Goal: Task Accomplishment & Management: Contribute content

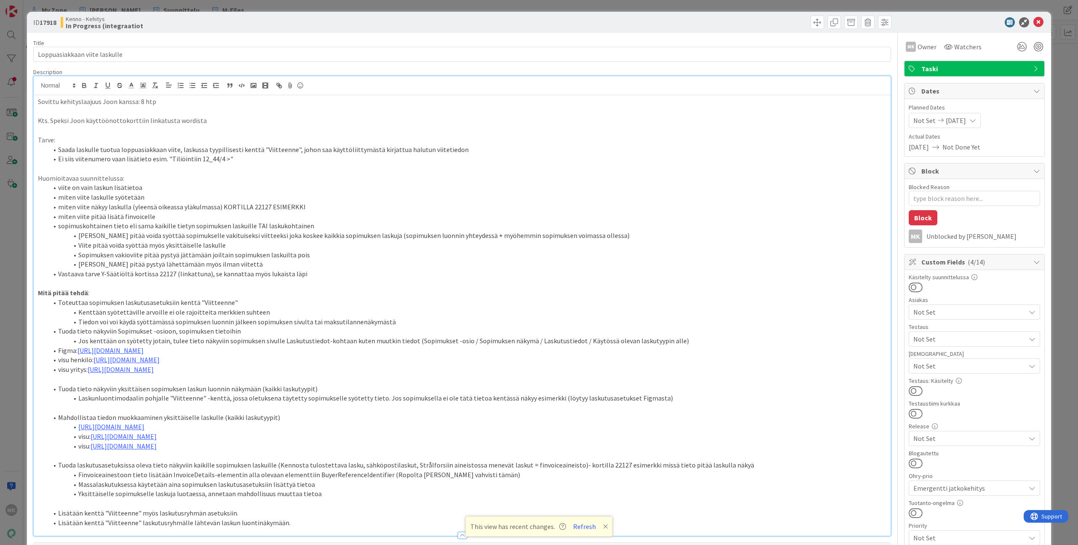
scroll to position [16, 0]
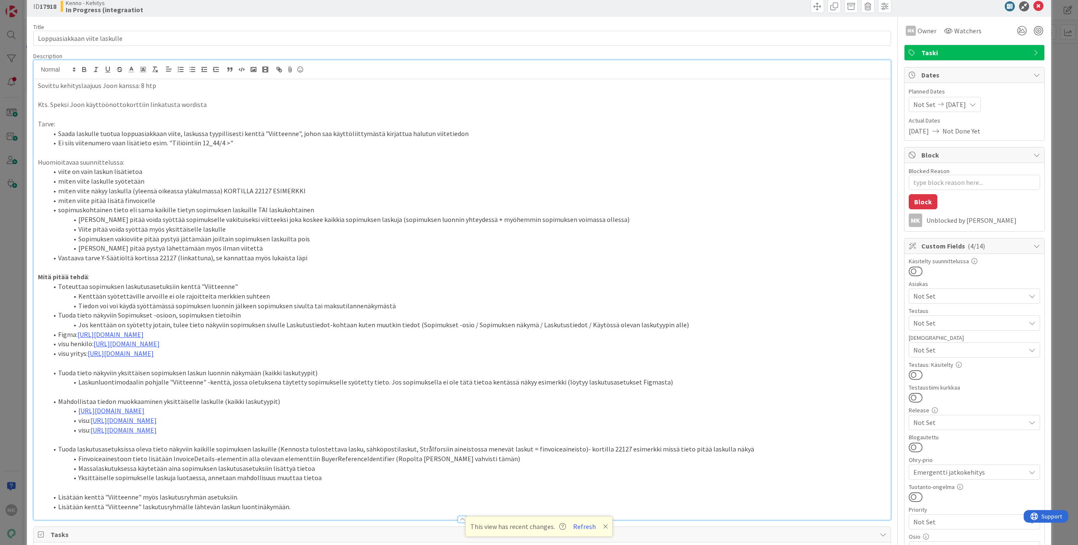
type textarea "x"
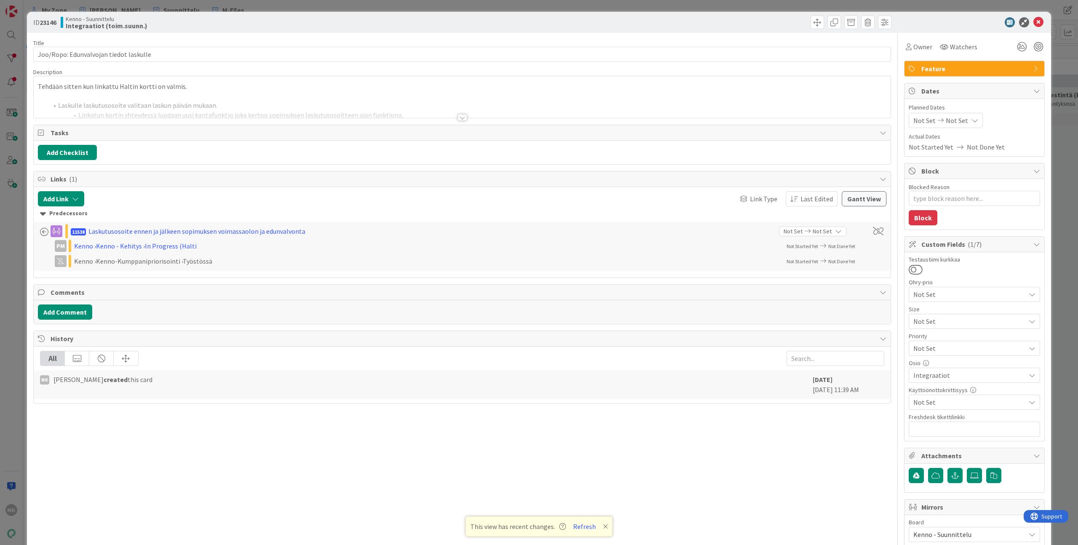
click at [187, 8] on div "ID 23146 Kenno - Suunnittelu Integraatiot (toim.suunn.) Title 38 / 128 Joo/Ropo…" at bounding box center [539, 272] width 1078 height 545
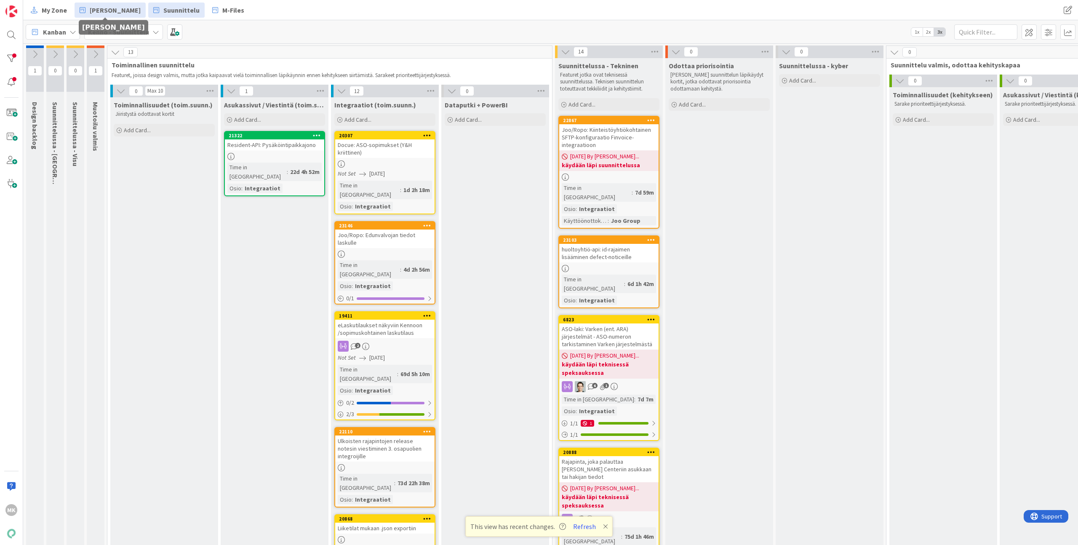
click at [119, 8] on span "[PERSON_NAME]" at bounding box center [115, 10] width 51 height 10
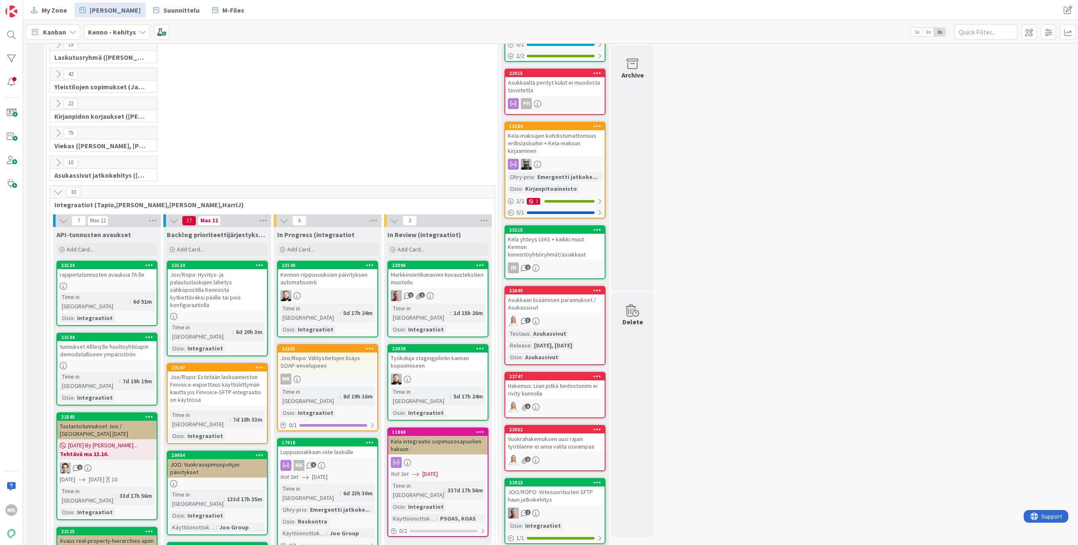
scroll to position [161, 0]
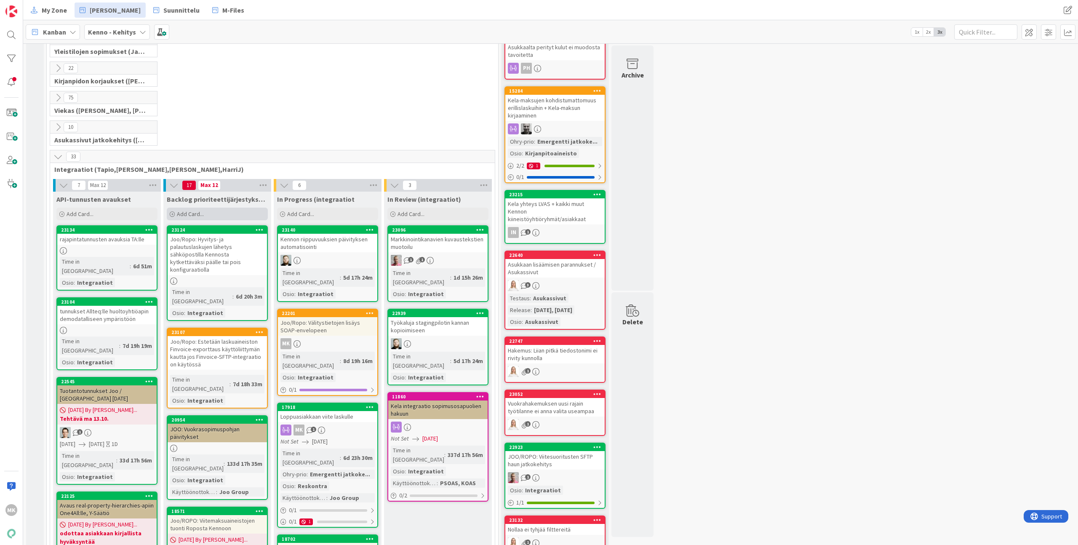
click at [238, 214] on div "Add Card..." at bounding box center [217, 214] width 101 height 13
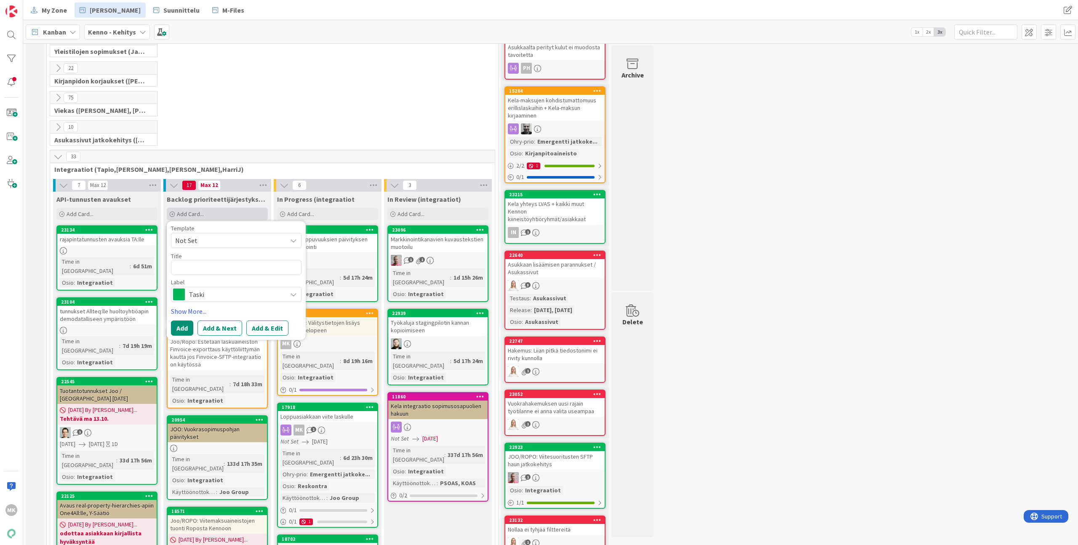
type textarea "x"
type textarea "J"
type textarea "x"
type textarea "Jo"
type textarea "x"
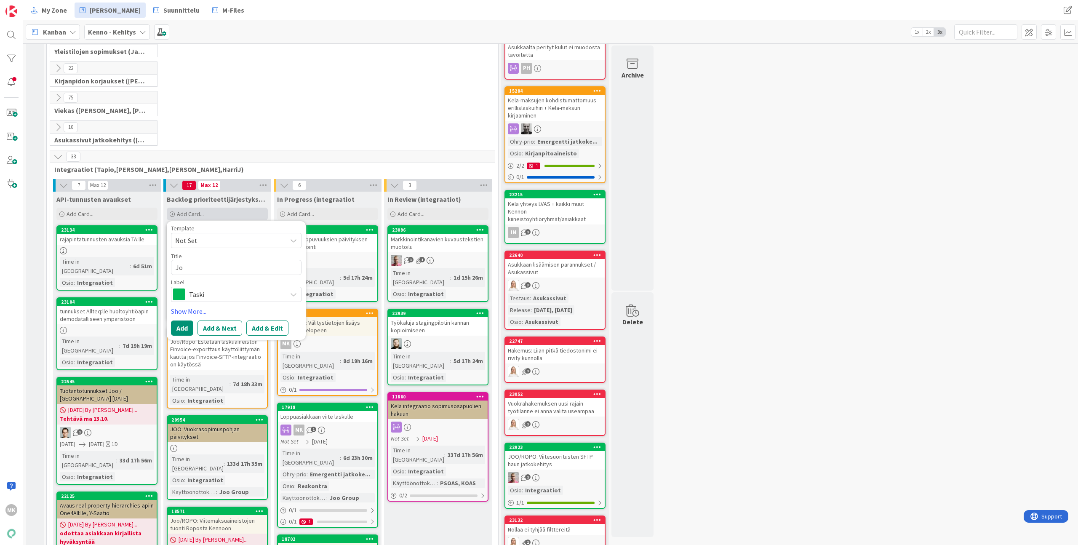
type textarea "Joo"
type textarea "x"
type textarea "Joo/"
type textarea "x"
type textarea "Joo/R"
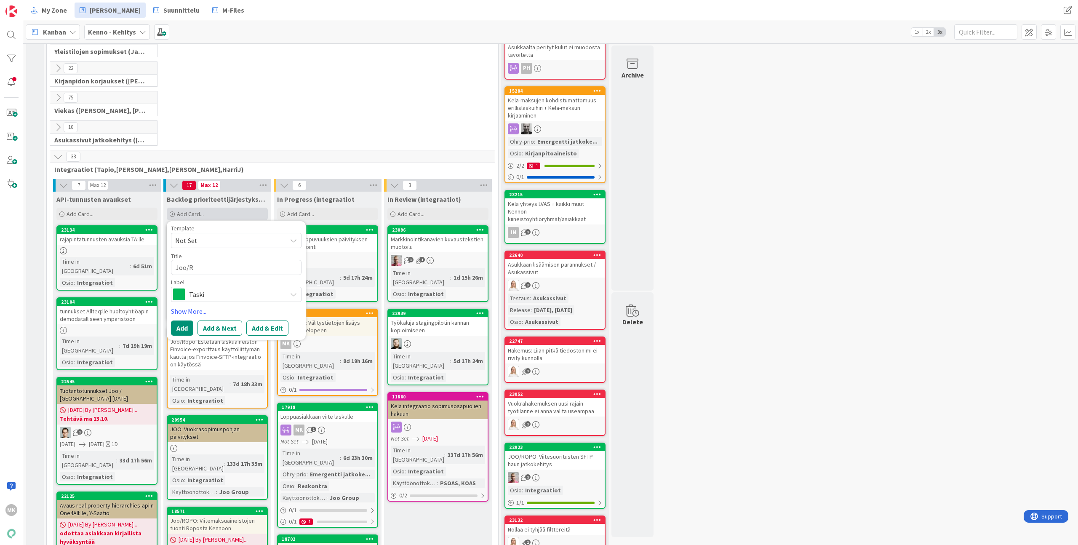
type textarea "x"
type textarea "Joo/Ro"
type textarea "x"
type textarea "Joo/Rop"
type textarea "x"
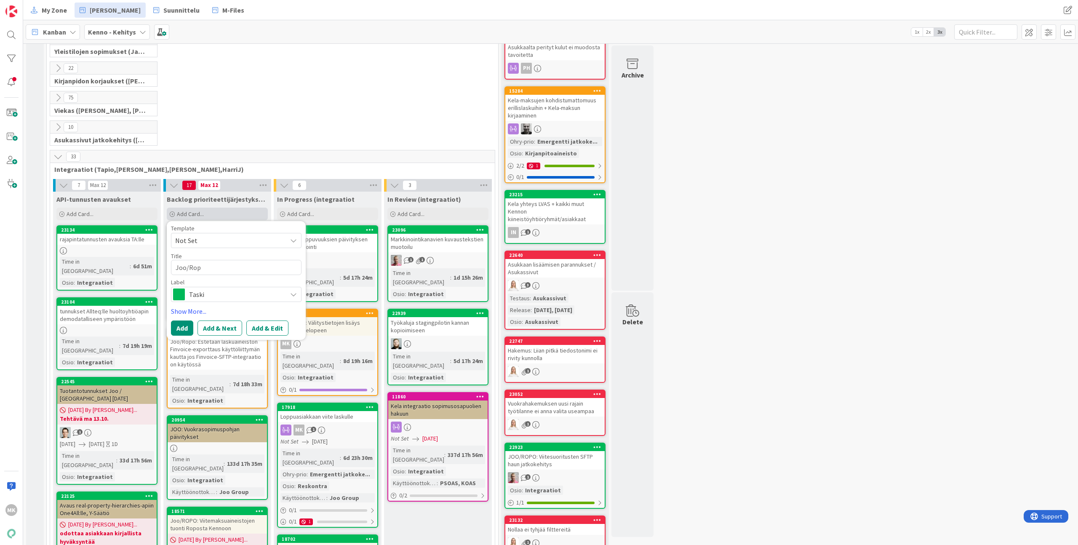
type textarea "Joo/Ropo"
type textarea "x"
type textarea "Joo/Ropo:"
type textarea "x"
type textarea "Joo/Ropo:"
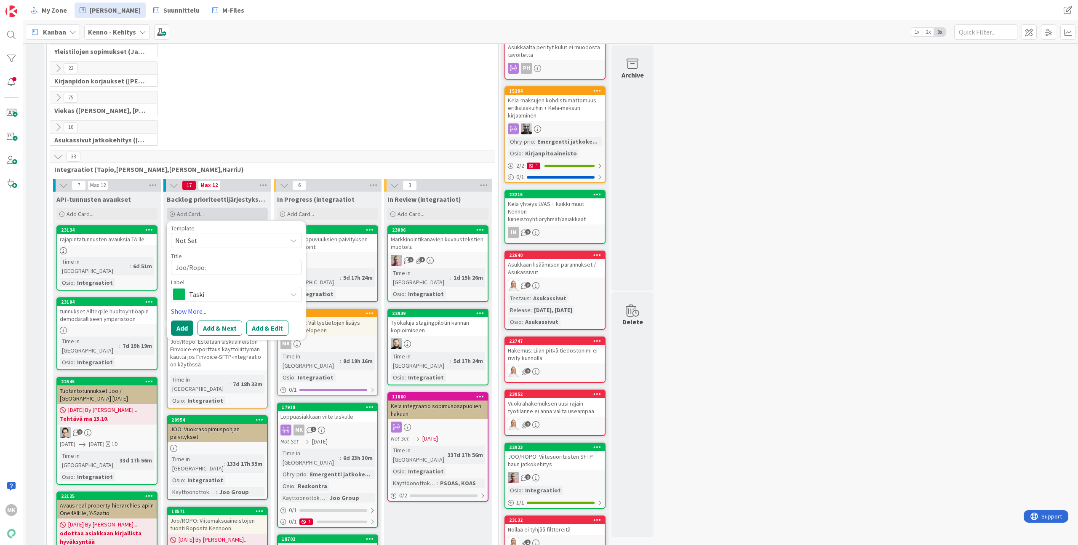
type textarea "x"
type textarea "Joo/Ropo: S"
type textarea "x"
type textarea "Joo/Ropo: So"
type textarea "x"
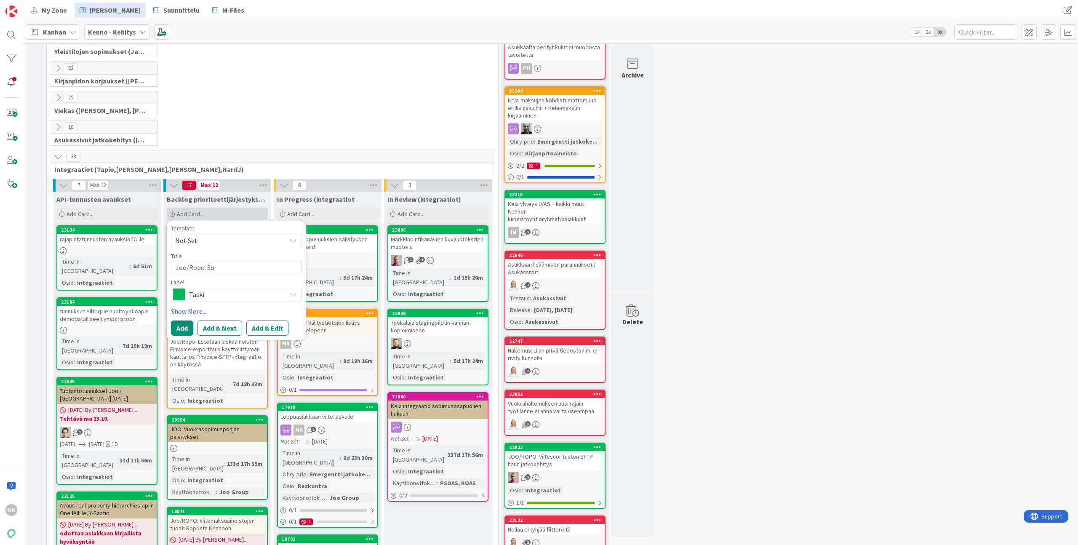
type textarea "Joo/Ropo: Sop"
type textarea "x"
type textarea "Joo/Ropo: Sopi"
type textarea "x"
type textarea "Joo/Ropo: Sopim"
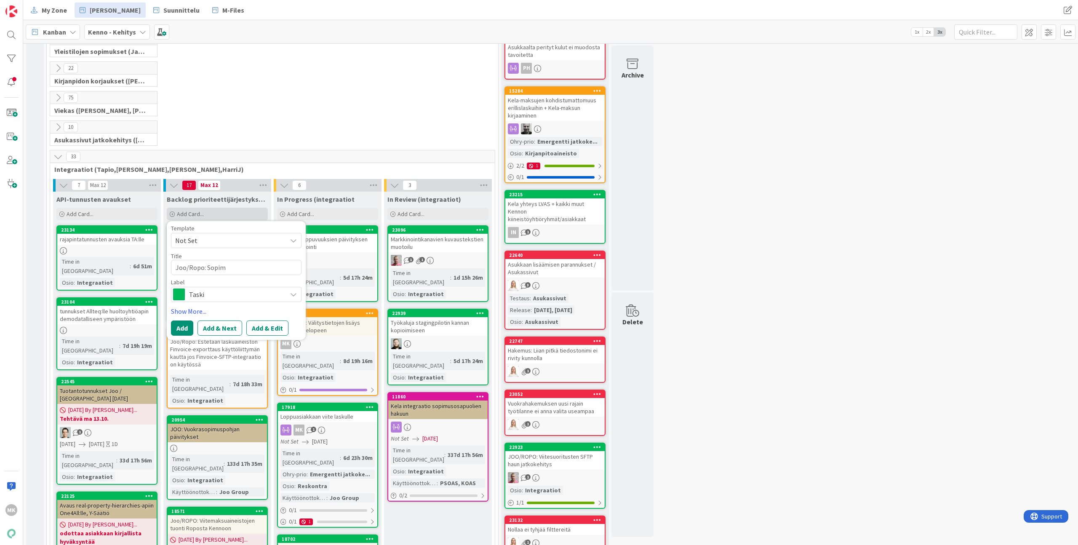
type textarea "x"
type textarea "Joo/Ropo: Sopimu"
type textarea "x"
type textarea "Joo/Ropo: Sopimuk"
type textarea "x"
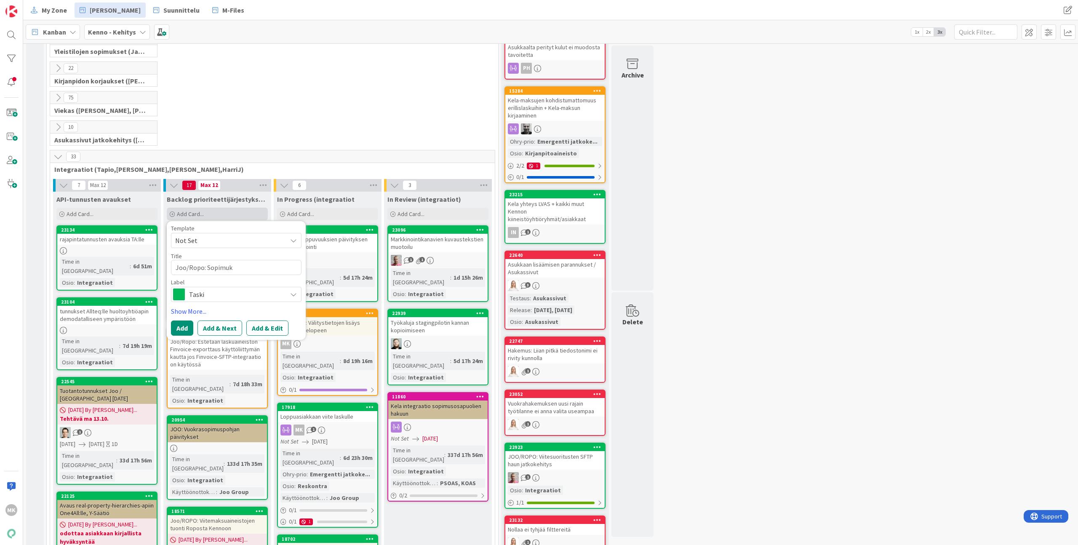
type textarea "Joo/Ropo: Sopimuks"
type textarea "x"
type textarea "Joo/Ropo: Sopimukse"
type textarea "x"
type textarea "Joo/Ropo: Sopimukset"
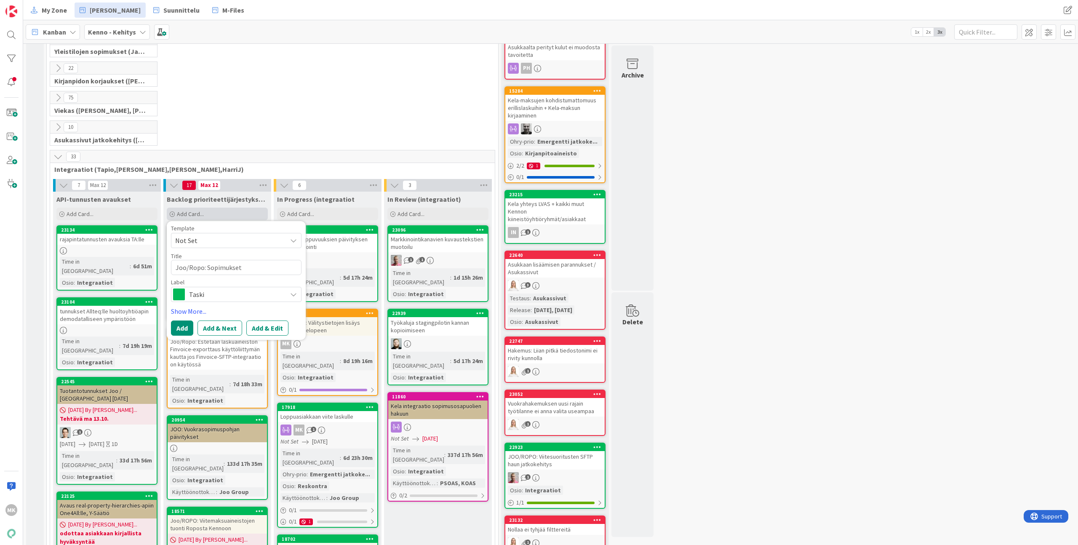
type textarea "x"
type textarea "Joo/Ropo: Sopimuksetn"
type textarea "x"
type textarea "Joo/Ropo: Sopimukset"
type textarea "x"
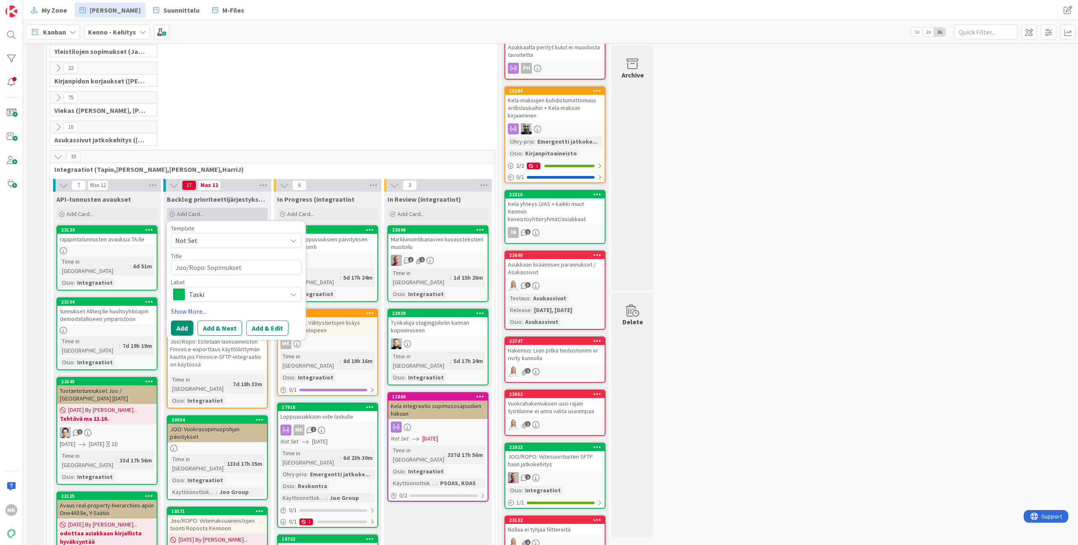
type textarea "Joo/Ropo: Sopimukse"
type textarea "x"
type textarea "Joo/Ropo: Sopimuksen"
type textarea "x"
type textarea "Joo/Ropo: Sopimuksen"
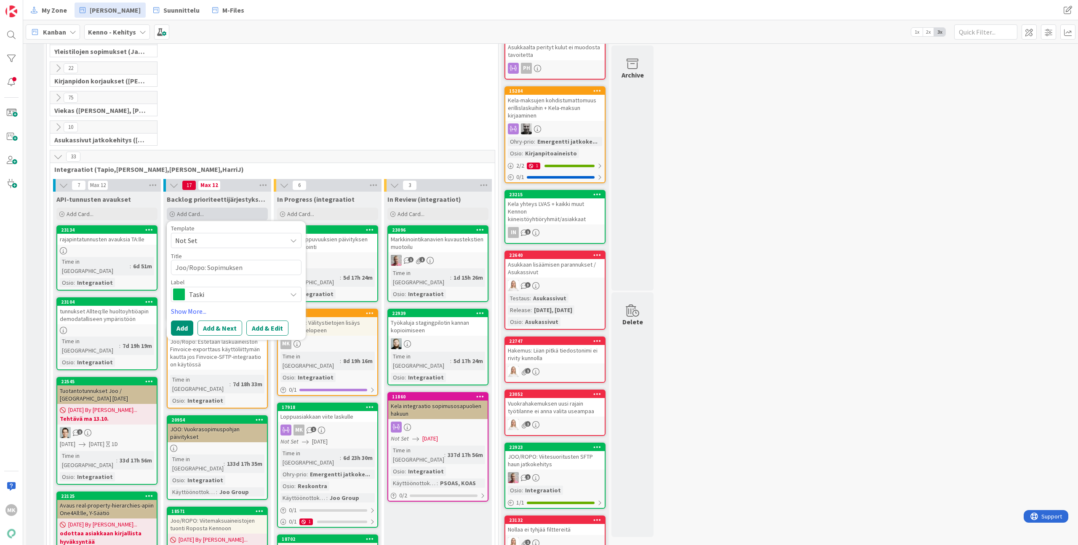
type textarea "x"
type textarea "Joo/Ropo: Sopimuksen ta"
type textarea "x"
type textarea "Joo/Ropo: Sopimuksen tag"
type textarea "x"
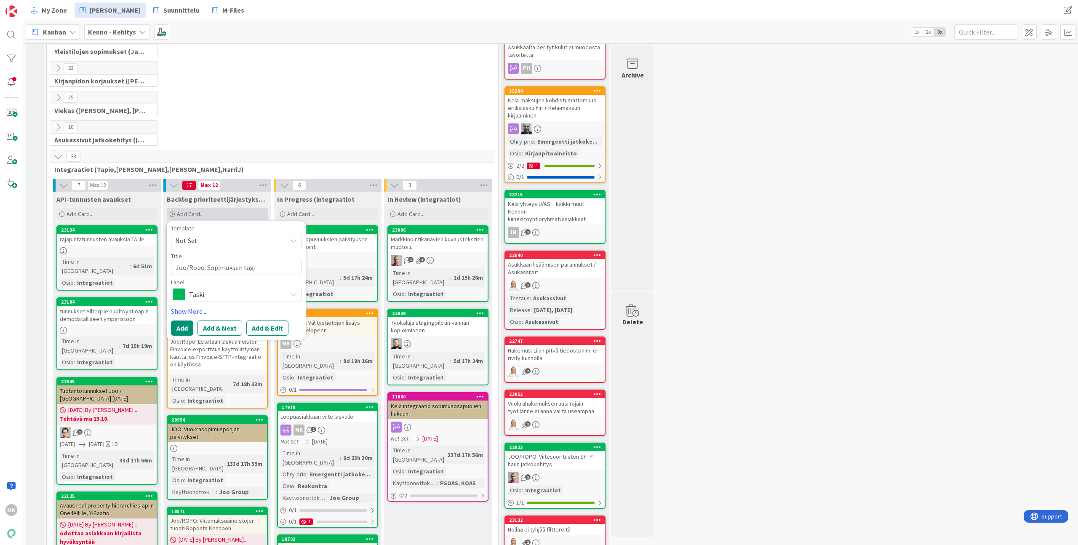
type textarea "Joo/Ropo: Sopimuksen tagit"
type textarea "x"
type textarea "Joo/Ropo: Sopimuksen tagit"
type textarea "x"
type textarea "Joo/Ropo: Sopimuksen tagit e"
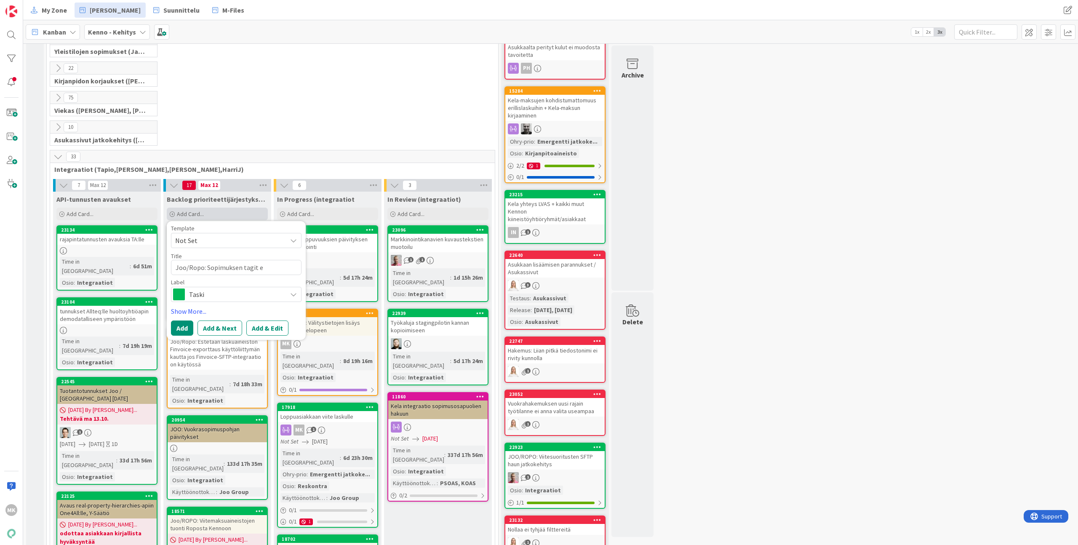
type textarea "x"
type textarea "Joo/Ropo: Sopimuksen tagit ext"
type textarea "x"
type textarea "Joo/Ropo: Sopimuksen tagit ext-"
type textarea "x"
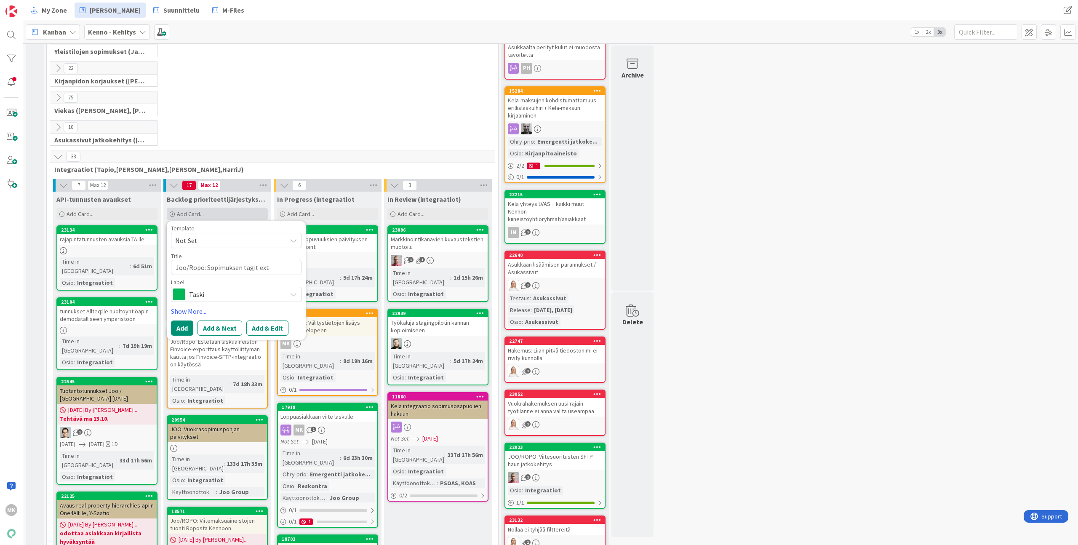
type textarea "Joo/Ropo: Sopimuksen tagit ext-r"
type textarea "x"
type textarea "Joo/Ropo: Sopimuksen tagit ext-ra"
type textarea "x"
type textarea "Joo/Ropo: Sopimuksen tagit ext-raj"
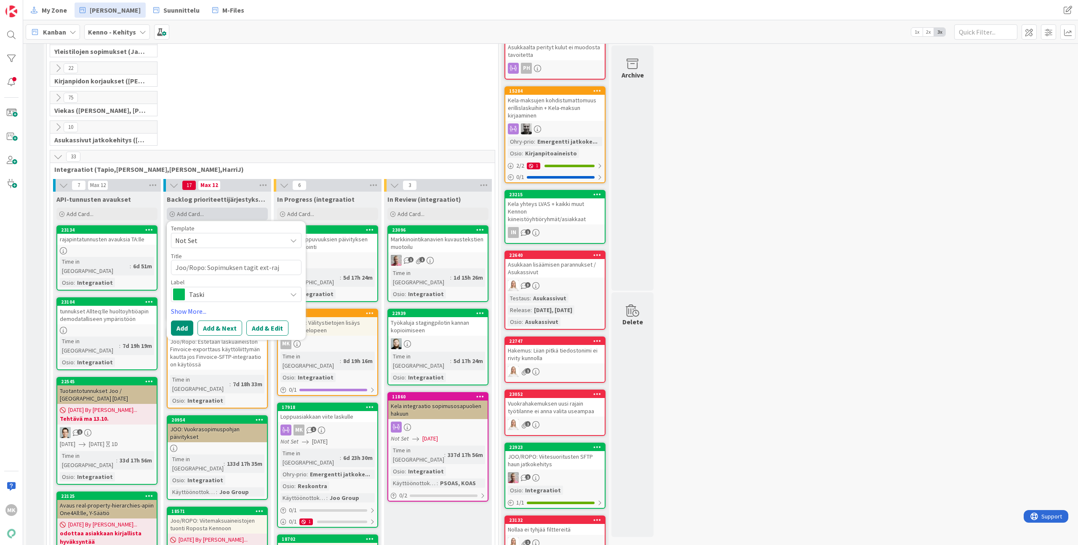
type textarea "x"
type textarea "Joo/Ropo: Sopimuksen tagit ext-raja"
type textarea "x"
type textarea "Joo/Ropo: Sopimuksen tagit ext-rajap"
type textarea "x"
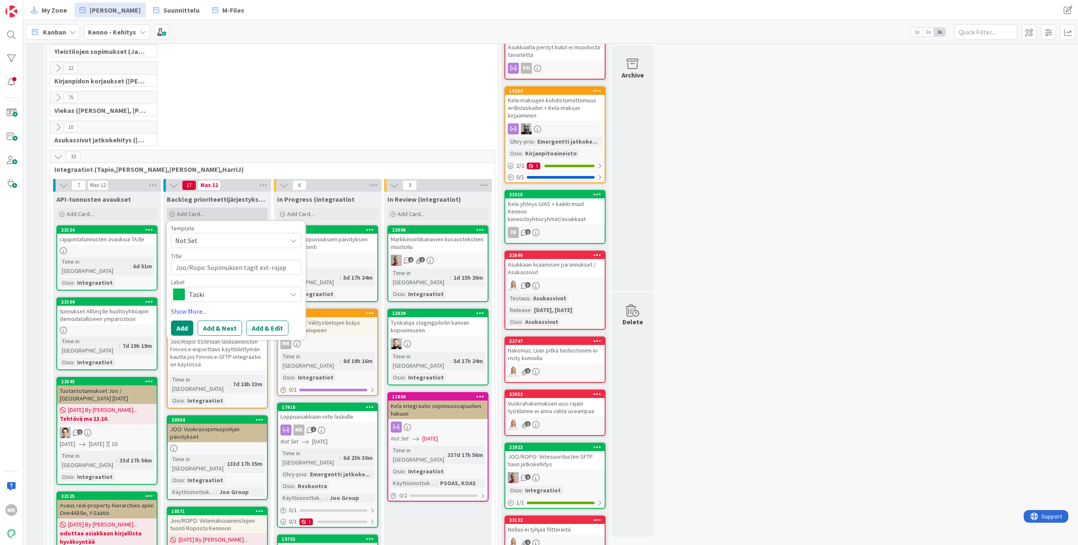
type textarea "Joo/Ropo: Sopimuksen tagit ext-rajapi"
type textarea "x"
type textarea "Joo/Ropo: Sopimuksen tagit ext-rajapin"
type textarea "x"
type textarea "Joo/Ropo: Sopimuksen tagit ext-rajapint"
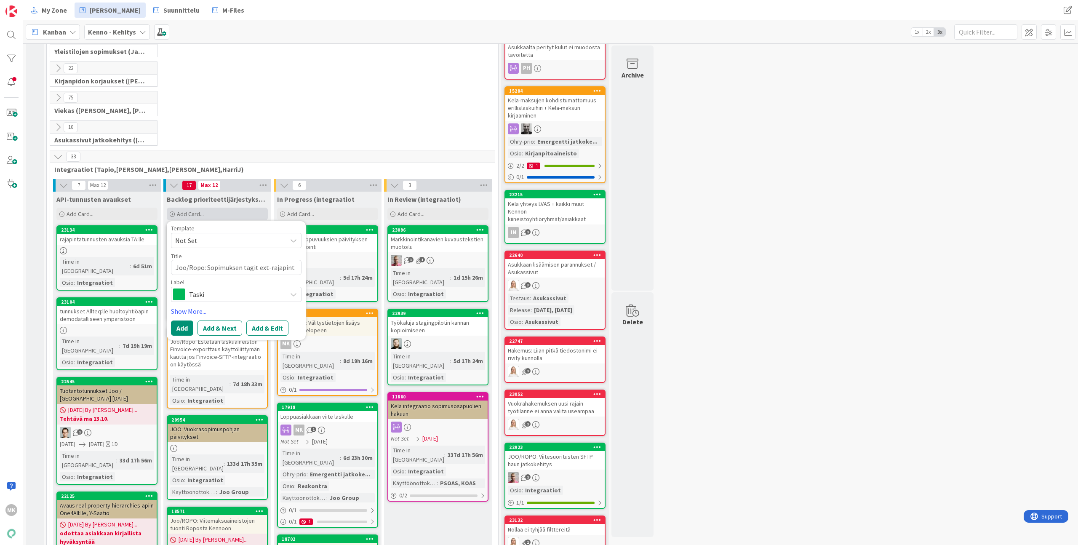
type textarea "x"
type textarea "Joo/Ropo: Sopimuksen tagit ext-rajapinta"
type textarea "x"
type textarea "Joo/Ropo: Sopimuksen tagit ext-rajapintaa"
type textarea "x"
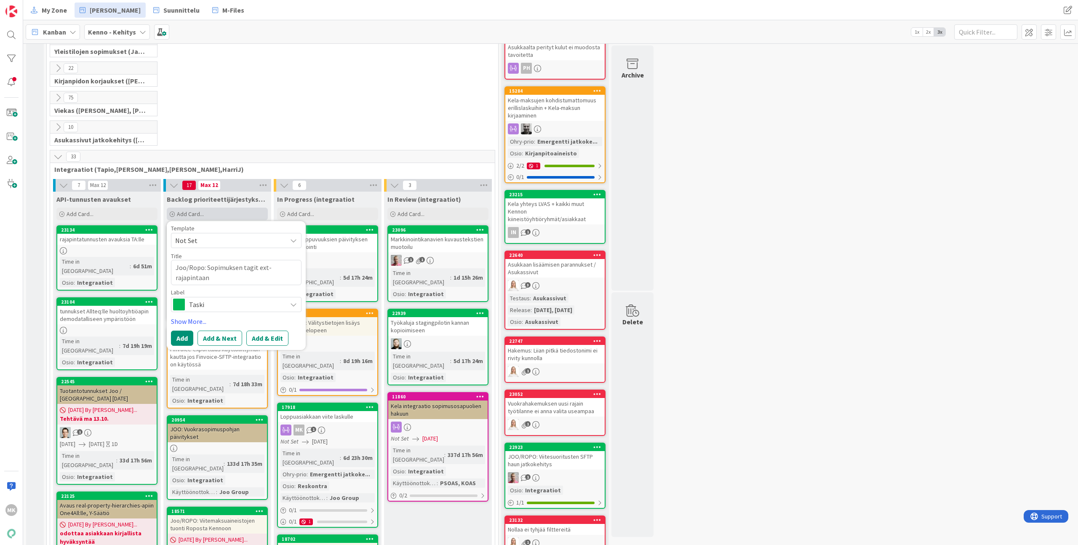
type textarea "Joo/Ropo: Sopimuksen tagit ext-rajapintaan"
click at [194, 268] on textarea "Joo/Ropo: Sopimuksen tagit ext-rajapintaan" at bounding box center [236, 272] width 131 height 25
click at [207, 269] on textarea "Joo/Ropo: Sopimuksen tagit ext-rajapintaan" at bounding box center [236, 272] width 131 height 25
type textarea "x"
type textarea "Joo/Ropo: PSopimuksen tagit ext-rajapintaan"
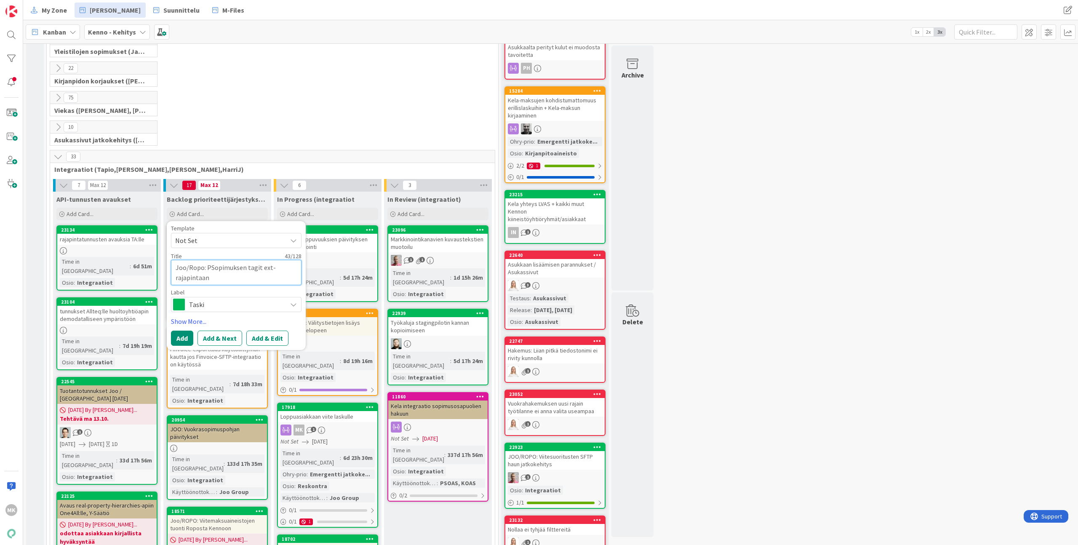
type textarea "x"
type textarea "Joo/Ropo: PaSopimuksen tagit ext-rajapintaan"
type textarea "x"
type textarea "Joo/Ropo: PalSopimuksen tagit ext-rajapintaan"
type textarea "x"
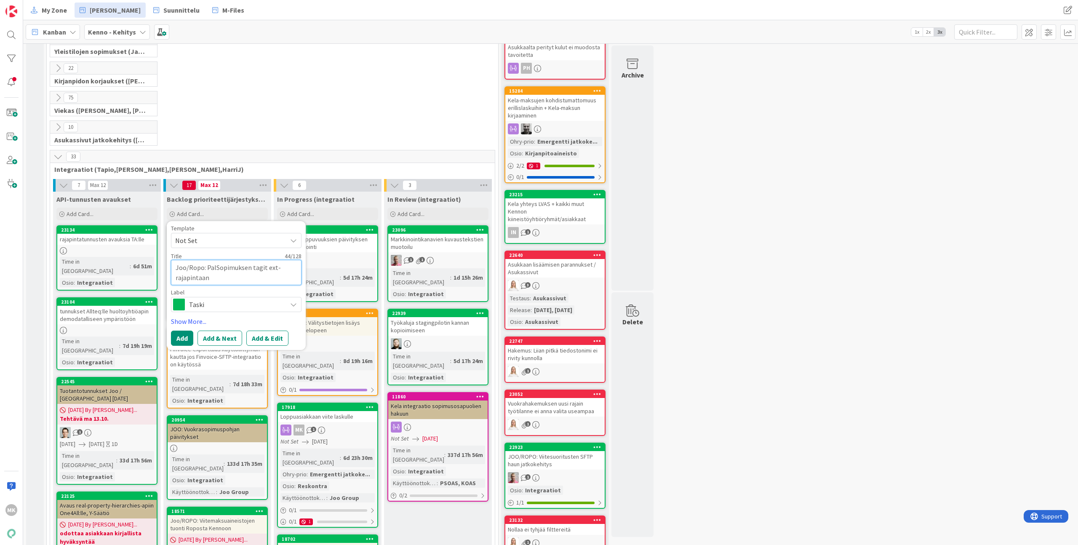
type textarea "Joo/Ropo: PalaSopimuksen tagit ext-rajapintaan"
type textarea "x"
type textarea "Joo/Ropo: PalautSopimuksen tagit ext-rajapintaan"
type textarea "x"
type textarea "Joo/Ropo: PalautaSopimuksen tagit ext-rajapintaan"
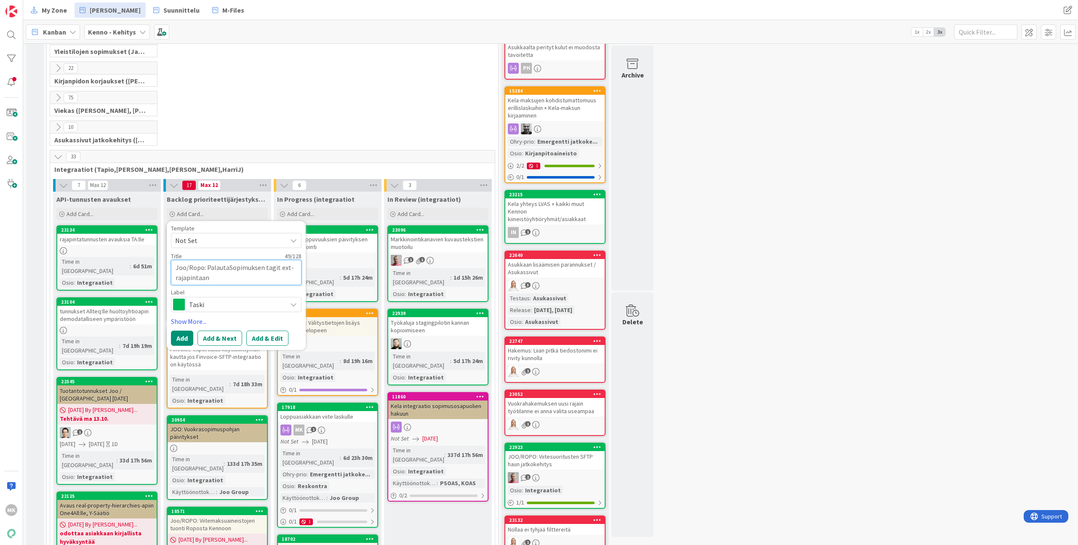
type textarea "x"
type textarea "Joo/Ropo: Palauta Sopimuksen tagit ext-rajapintaan"
type textarea "x"
type textarea "Joo/Ropo: Palauta sopimuksen tagit ext-rajapintaan"
type textarea "x"
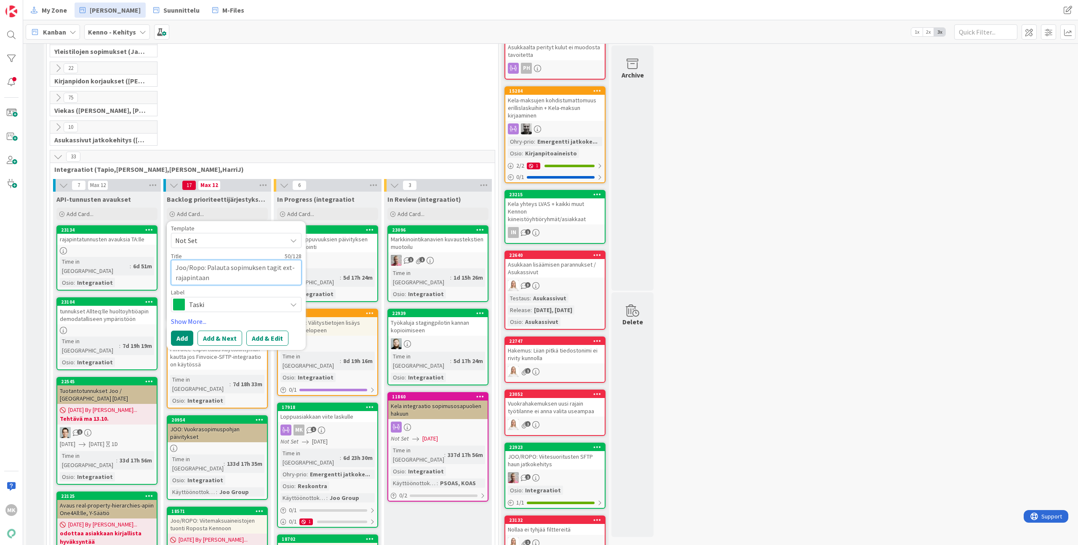
type textarea "Joo/Ropo: Palauta sopimuksen tagit ext-"
type textarea "x"
type textarea "Joo/Ropo: Palauta sopimuksen tagit ext"
type textarea "x"
type textarea "Joo/Ropo: Palauta sopimuksen tagit ex"
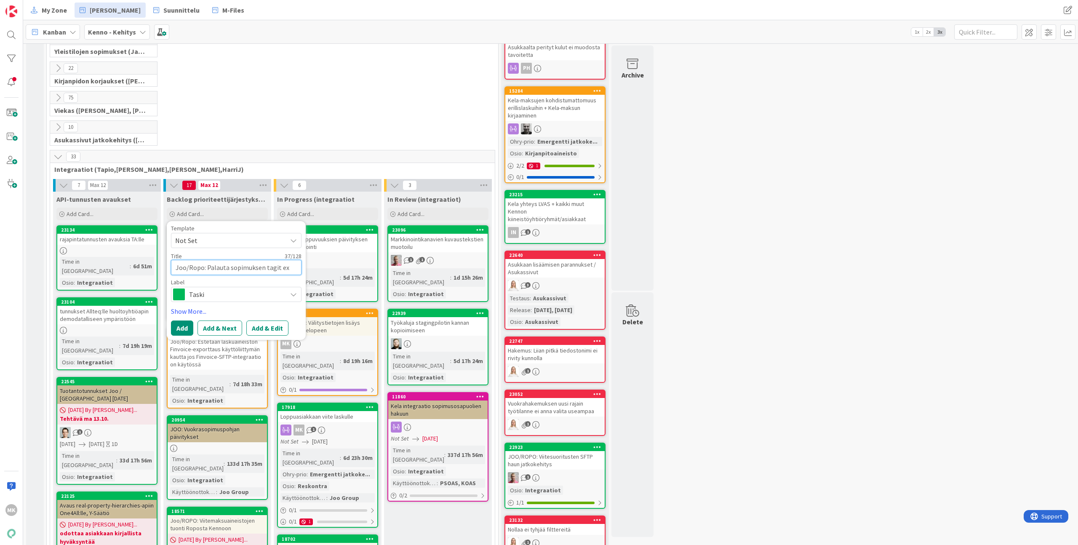
type textarea "x"
type textarea "Joo/Ropo: Palauta sopimuksen tagit e"
type textarea "x"
type textarea "Joo/Ropo: Palauta sopimuksen tagit"
type textarea "x"
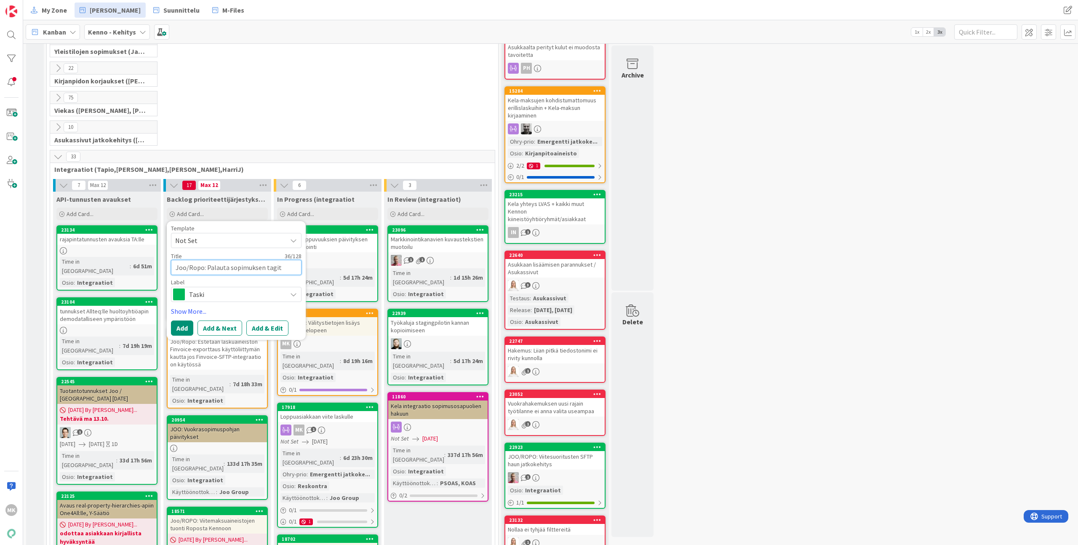
type textarea "Joo/Ropo: Palauta sopimuksen tagit"
type textarea "x"
type textarea "Joo/Ropo: Palauta sopimuksen tagi"
type textarea "x"
type textarea "Joo/Ropo: Palauta sopimuksen tagit"
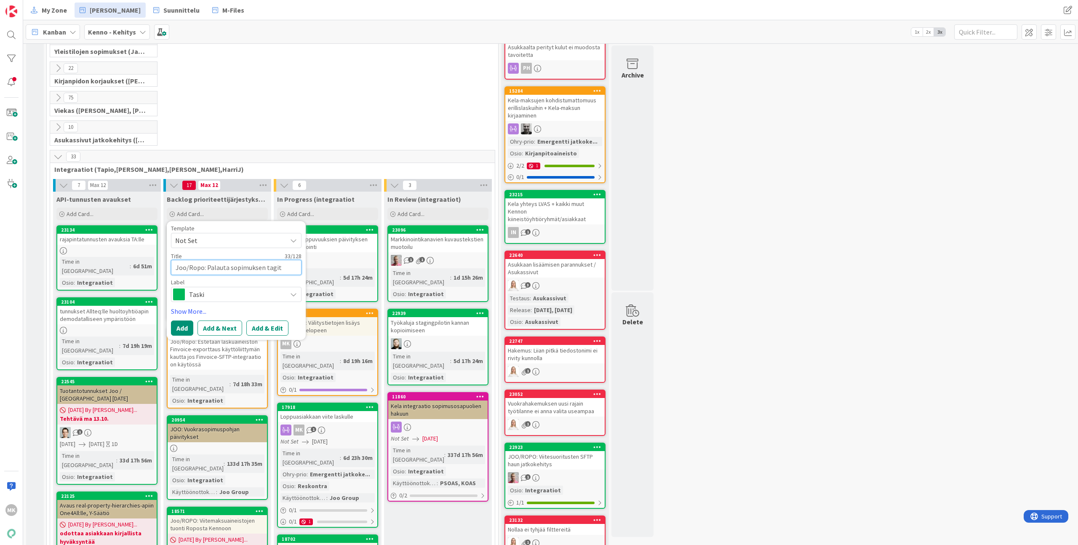
type textarea "x"
type textarea "Joo/Ropo: Palauta sopimuksen tagit"
type textarea "x"
type textarea "Joo/Ropo: Palauta sopimuksen tagit /"
type textarea "x"
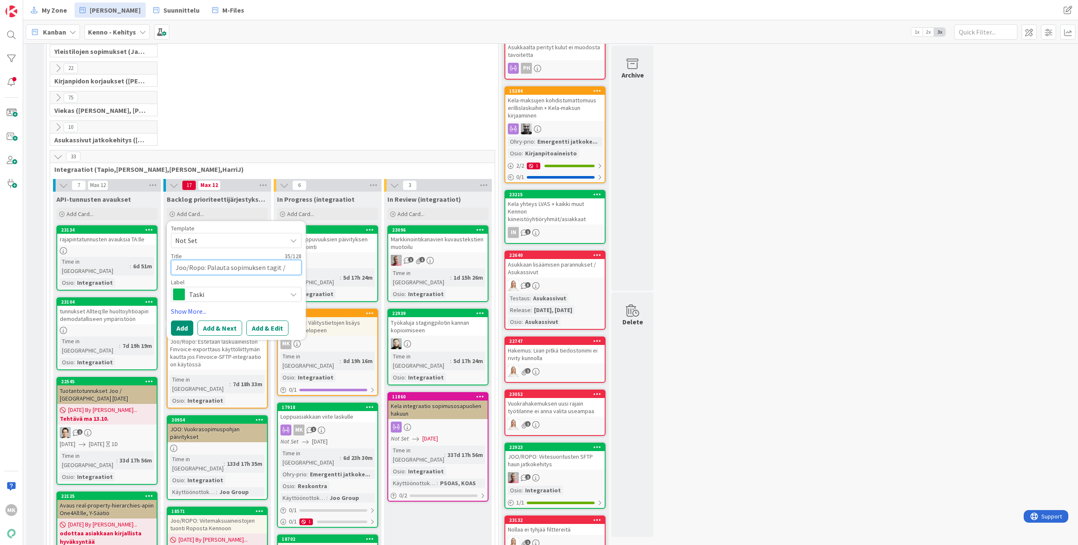
type textarea "Joo/Ropo: Palauta sopimuksen tagit /e"
type textarea "x"
type textarea "Joo/Ropo: Palauta sopimuksen tagit /et"
type textarea "x"
type textarea "Joo/Ropo: Palauta sopimuksen tagit /etx"
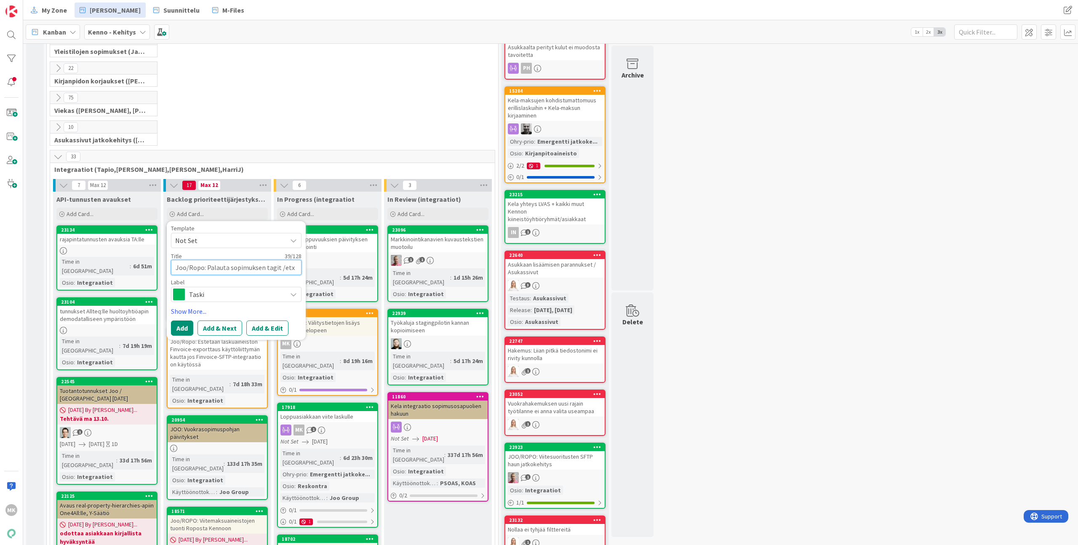
type textarea "x"
type textarea "Joo/Ropo: Palauta sopimuksen tagit /et"
type textarea "x"
type textarea "Joo/Ropo: Palauta sopimuksen tagit /e"
type textarea "x"
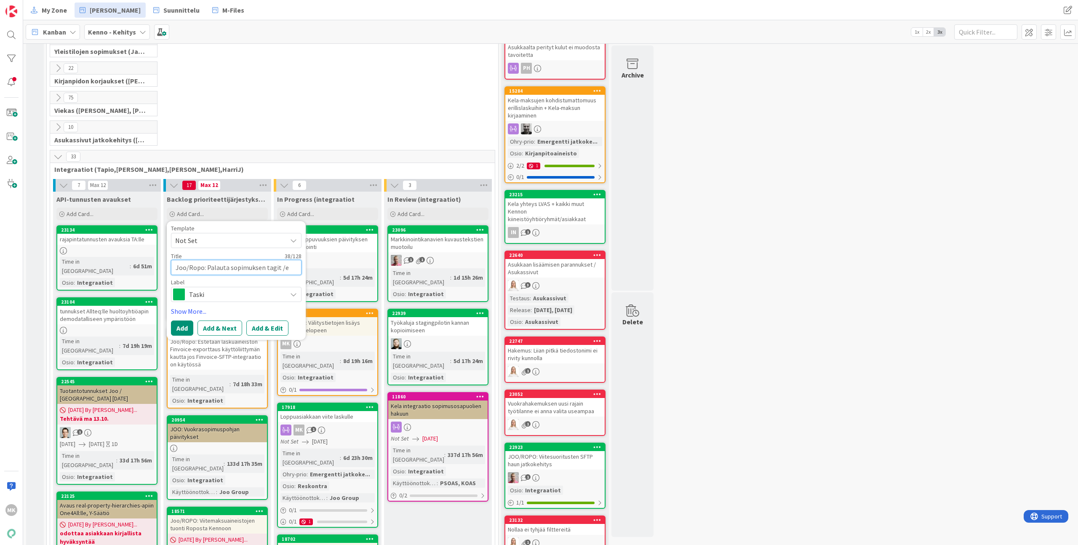
type textarea "Joo/Ropo: Palauta sopimuksen tagit /ex"
type textarea "x"
type textarea "Joo/Ropo: Palauta sopimuksen tagit /ext"
type textarea "x"
type textarea "Joo/Ropo: Palauta sopimuksen tagit /ext/"
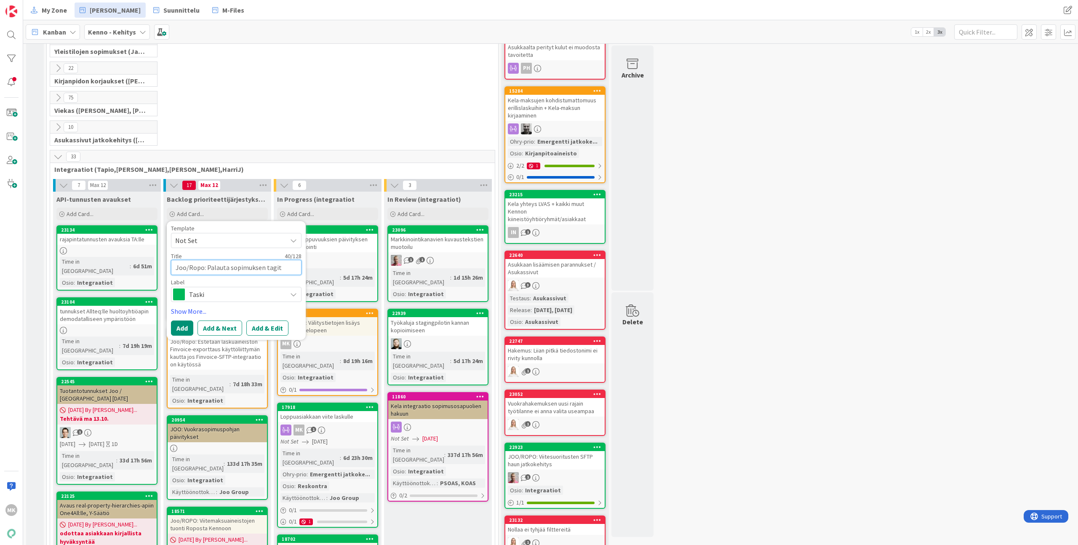
type textarea "x"
type textarea "Joo/Ropo: Palauta sopimuksen tagit /ext/c"
type textarea "x"
type textarea "Joo/Ropo: Palauta sopimuksen tagit /ext/co"
type textarea "x"
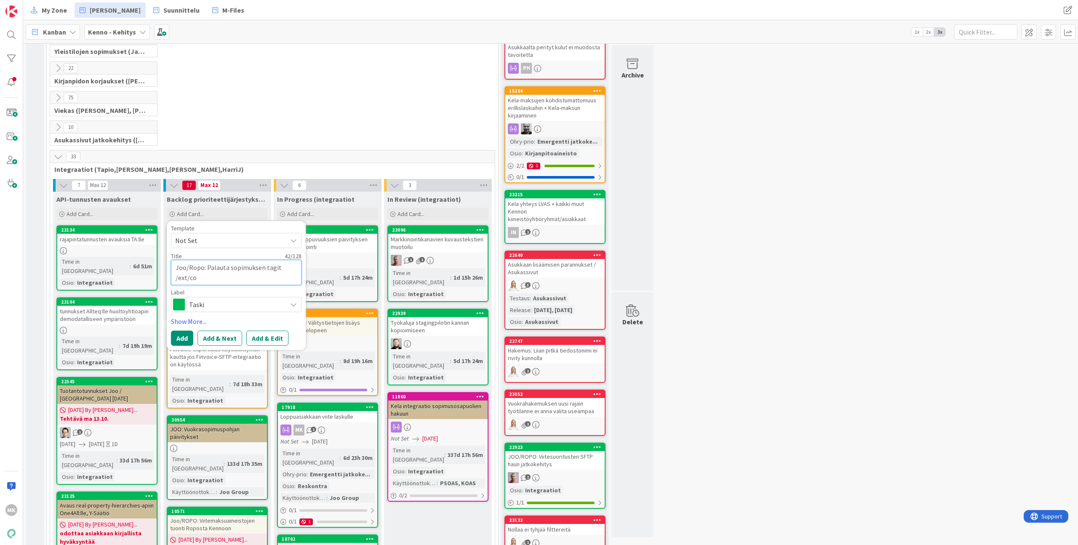
type textarea "Joo/Ropo: Palauta sopimuksen tagit /ext/con"
type textarea "x"
type textarea "Joo/Ropo: Palauta sopimuksen tagit /ext/cont"
type textarea "x"
type textarea "Joo/Ropo: Palauta sopimuksen tagit /ext/contr"
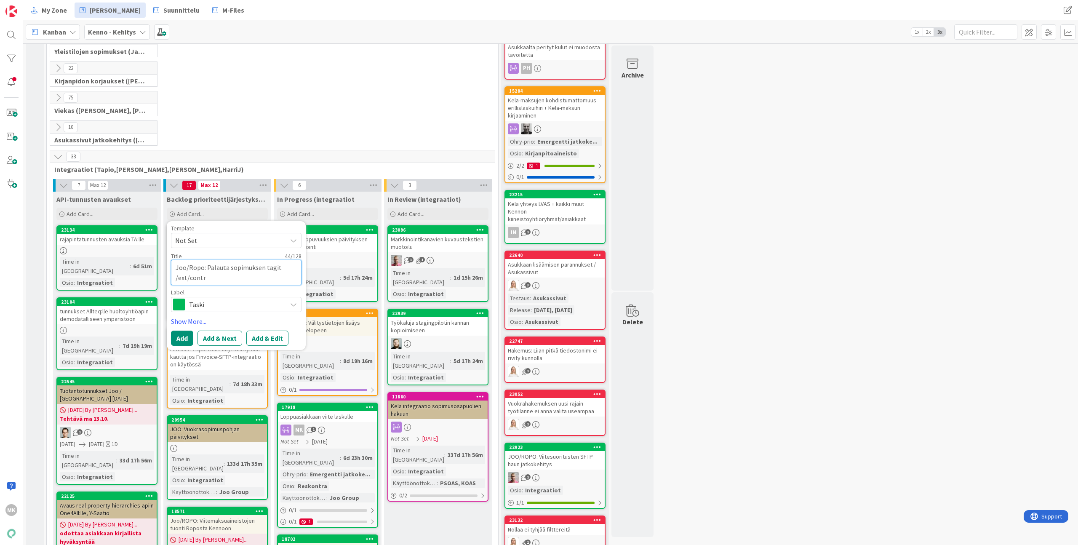
type textarea "x"
type textarea "Joo/Ropo: Palauta sopimuksen tagit /ext/contra"
type textarea "x"
type textarea "Joo/Ropo: Palauta sopimuksen tagit /ext/contrac"
type textarea "x"
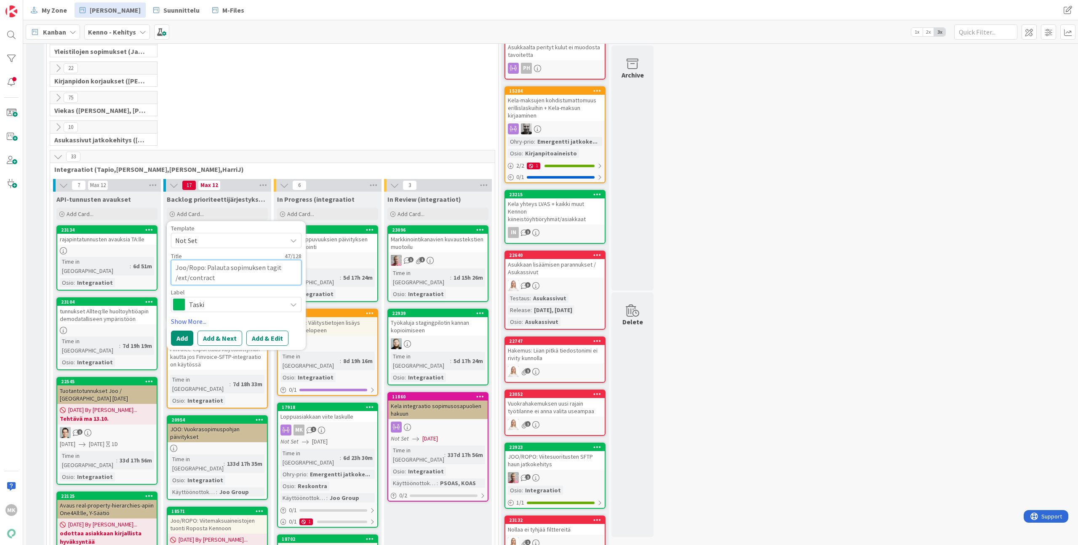
type textarea "Joo/Ropo: Palauta sopimuksen tagit /ext/contracts"
type textarea "x"
type textarea "Joo/Ropo: Palauta sopimuksen tagit /ext/contracts-"
type textarea "x"
type textarea "Joo/Ropo: Palauta sopimuksen tagit /ext/contracts-r"
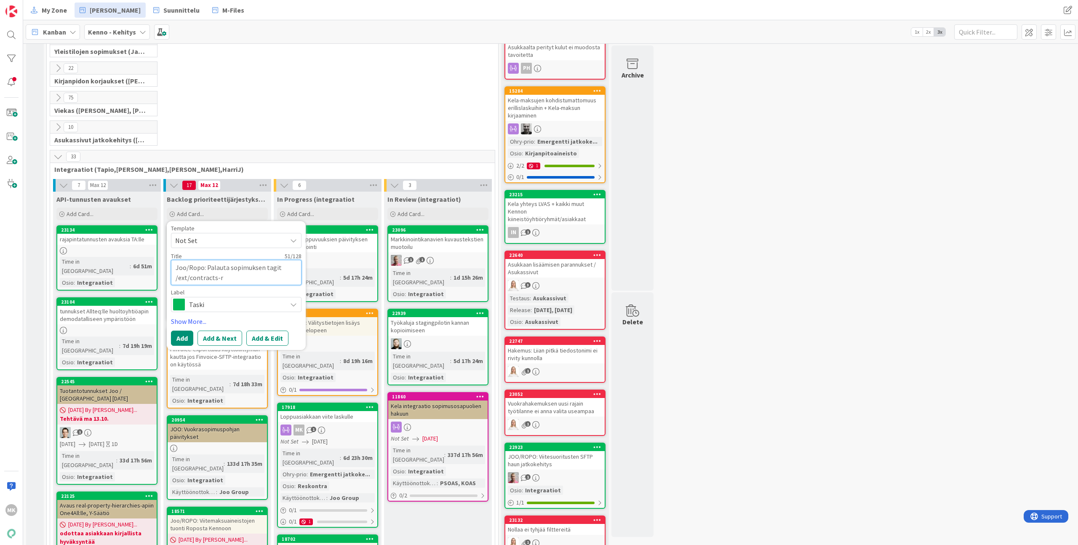
type textarea "x"
type textarea "Joo/Ropo: Palauta sopimuksen tagit /ext/contracts-ra"
type textarea "x"
type textarea "Joo/Ropo: Palauta sopimuksen tagit /ext/contracts-raj"
type textarea "x"
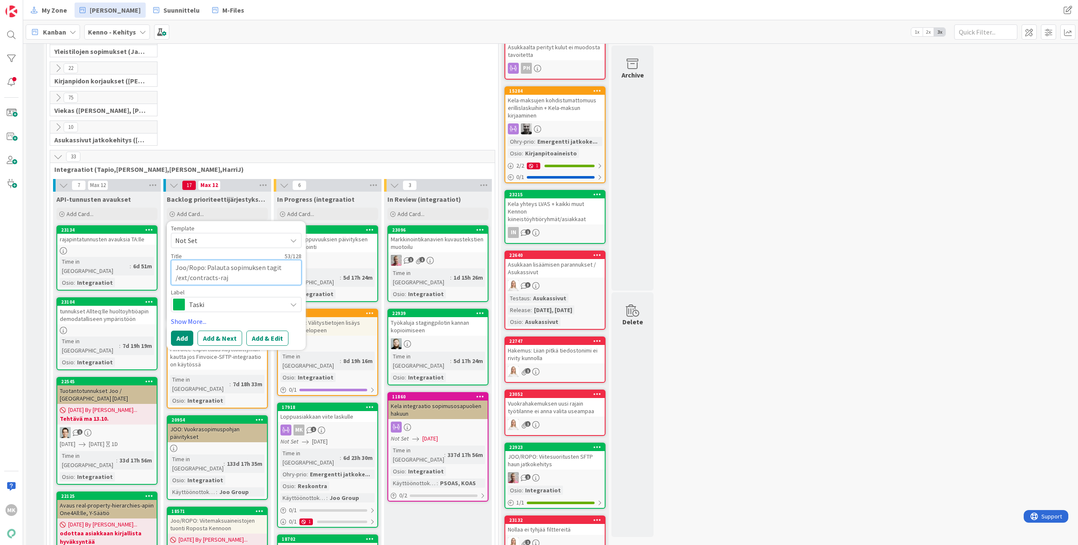
type textarea "Joo/Ropo: Palauta sopimuksen tagit /ext/contracts-raja"
type textarea "x"
type textarea "Joo/Ropo: Palauta sopimuksen tagit /ext/contracts-rajap"
type textarea "x"
type textarea "Joo/Ropo: Palauta sopimuksen tagit /ext/contracts-rajapi"
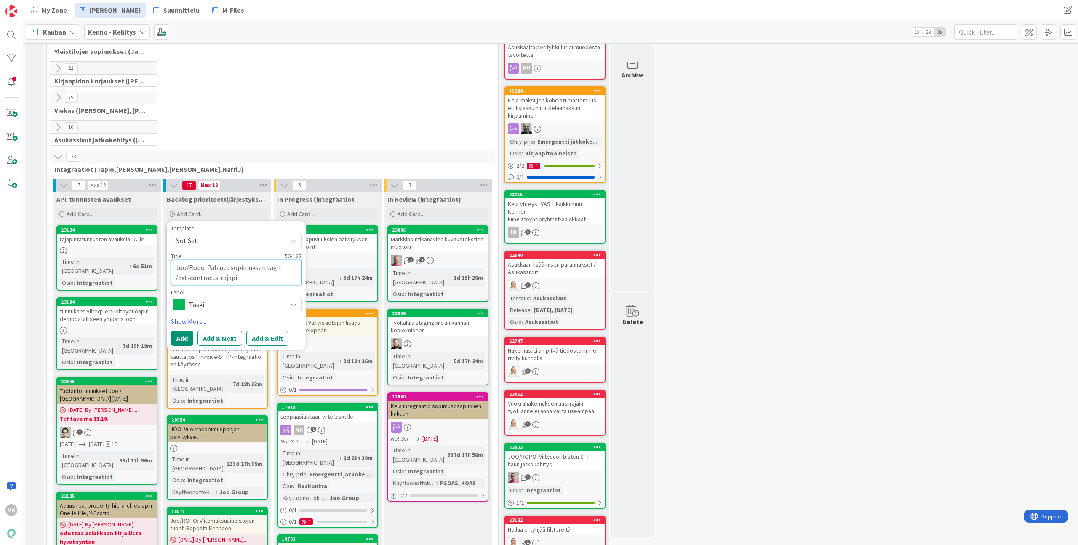
type textarea "x"
type textarea "Joo/Ropo: Palauta sopimuksen tagit /ext/contracts-rajapin"
type textarea "x"
type textarea "Joo/Ropo: Palauta sopimuksen tagit /ext/contracts-rajapinn"
type textarea "x"
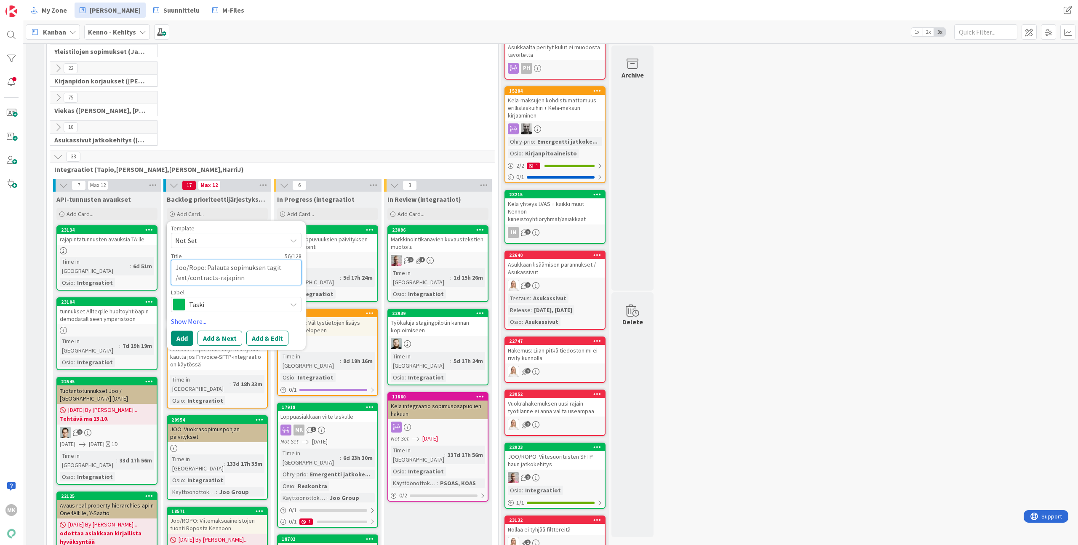
type textarea "Joo/Ropo: Palauta sopimuksen tagit /ext/contracts-rajapinna"
type textarea "x"
type textarea "Joo/Ropo: Palauta sopimuksen tagit /ext/contracts-rajapinnas"
type textarea "x"
type textarea "Joo/Ropo: Palauta sopimuksen tagit /ext/contracts-rajapinnast"
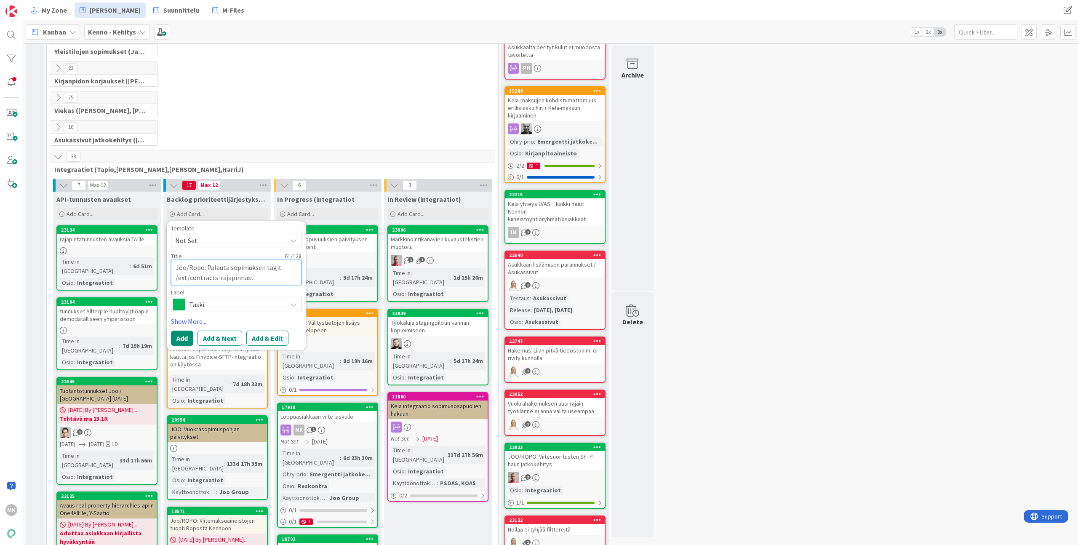
type textarea "x"
type textarea "Joo/Ropo: Palauta sopimuksen tagit /ext/contracts-rajapinnasta"
click at [222, 307] on span "Taski" at bounding box center [236, 305] width 94 height 12
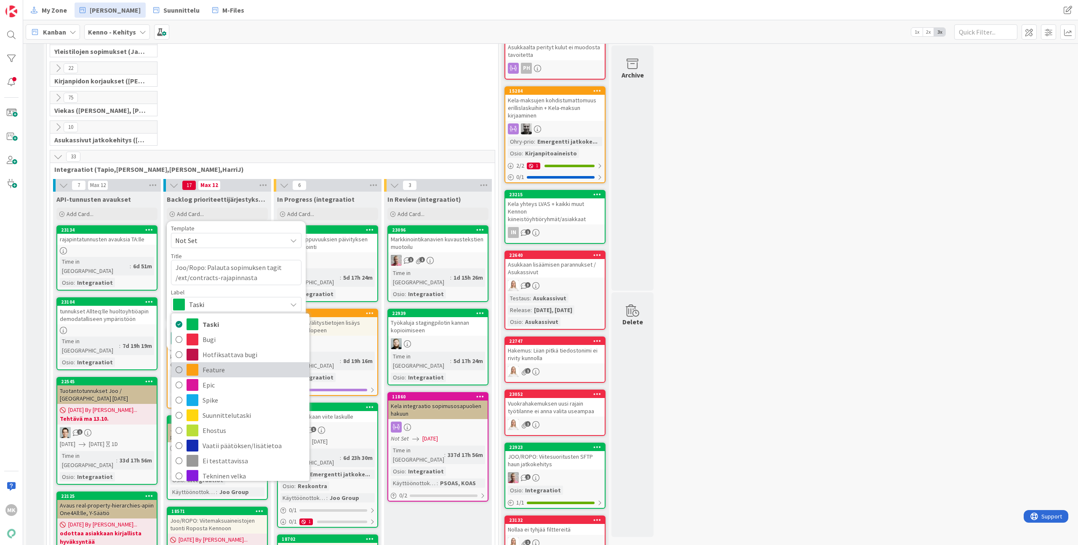
click at [234, 376] on link "Feature" at bounding box center [240, 369] width 138 height 15
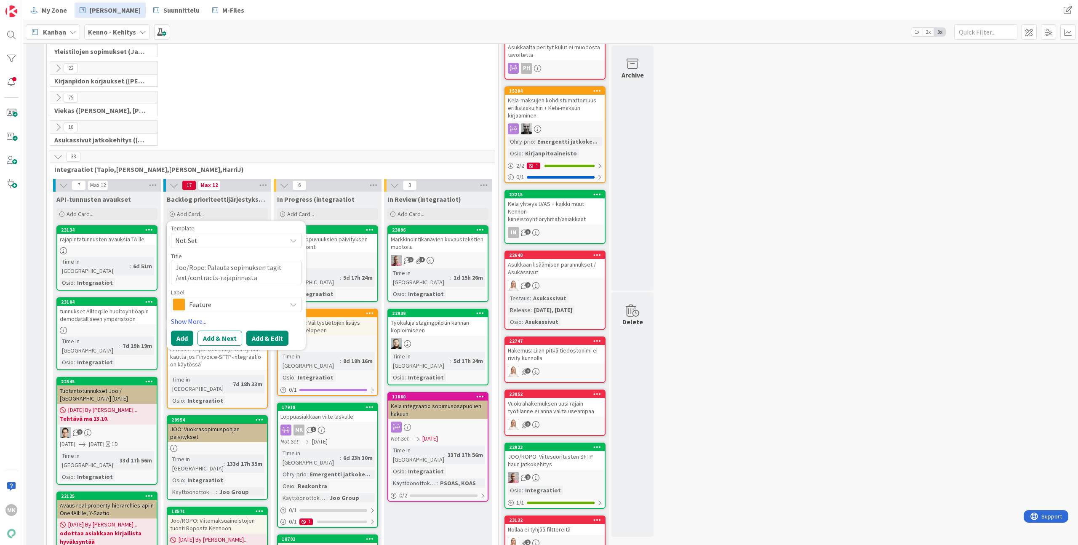
click at [262, 338] on button "Add & Edit" at bounding box center [267, 338] width 42 height 15
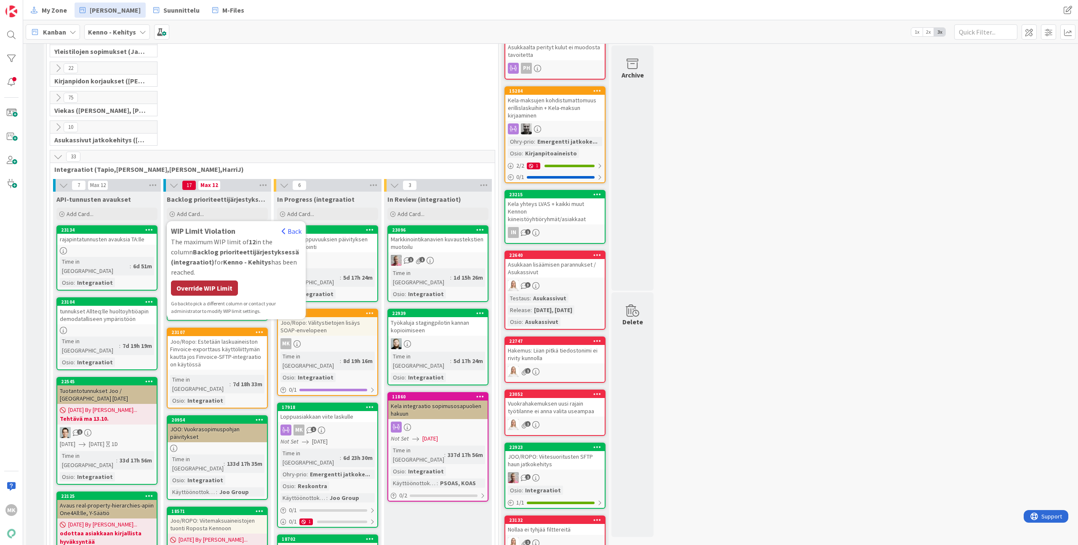
click at [219, 286] on div "Override WIP Limit" at bounding box center [204, 288] width 67 height 15
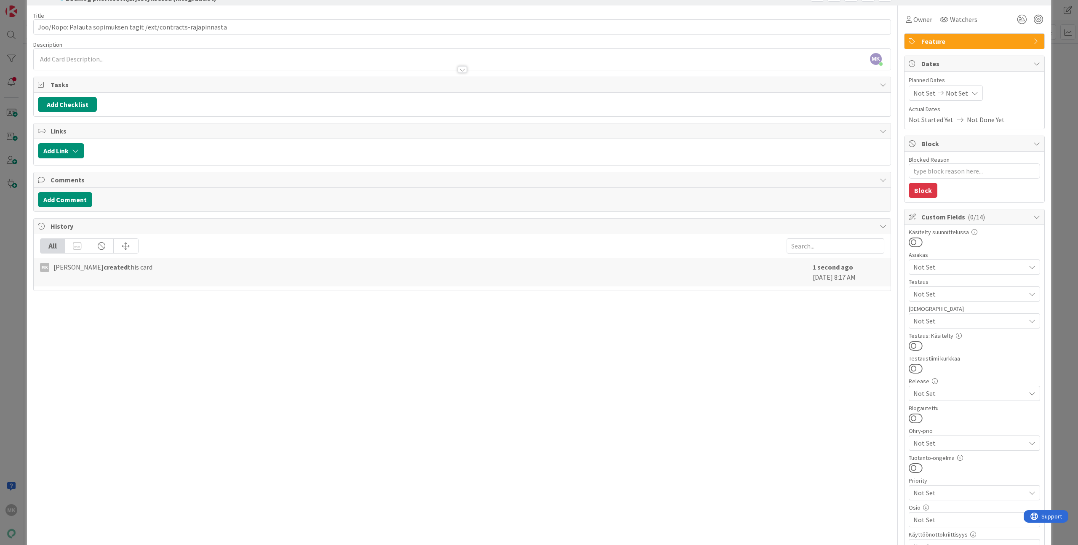
scroll to position [38, 0]
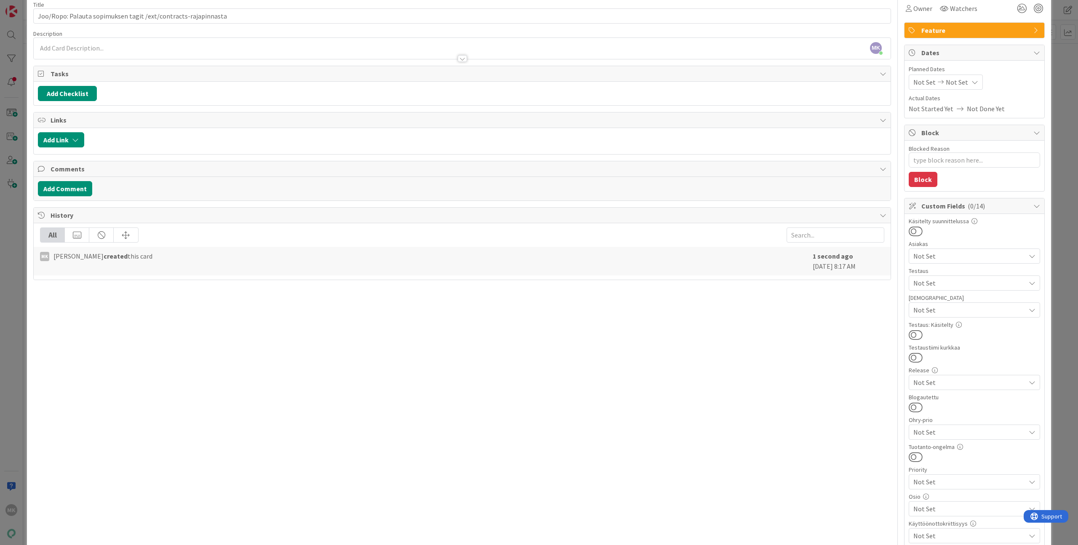
click at [958, 516] on div "Not Set" at bounding box center [974, 508] width 131 height 15
click at [933, 326] on span "Integraatiot" at bounding box center [939, 322] width 37 height 13
click at [868, 361] on div "Title 62 / 128 Joo/Ropo: Palauta sopimuksen tagit /ext/contracts-rajapinnasta D…" at bounding box center [462, 366] width 858 height 742
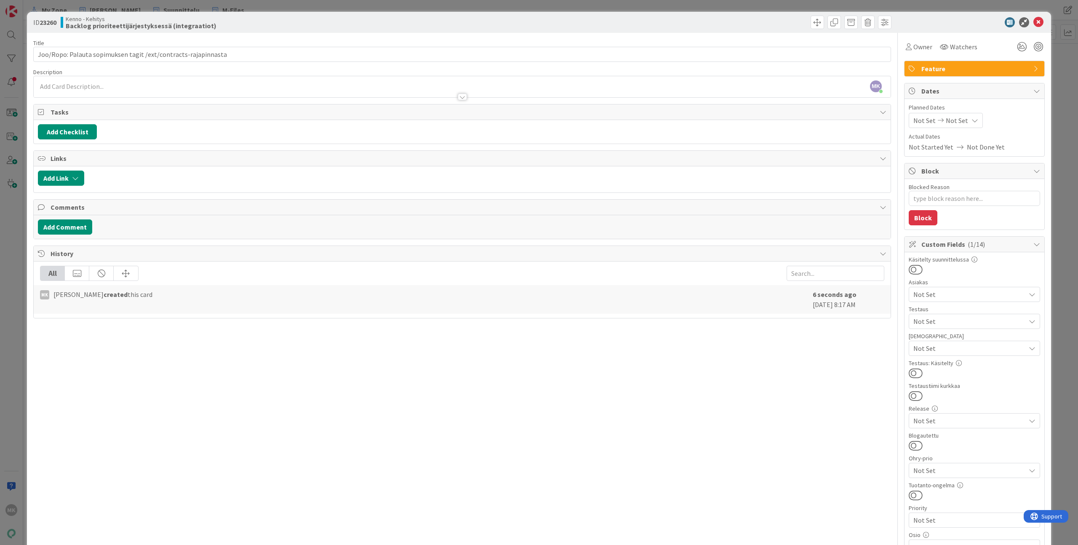
click at [939, 292] on span "Not Set" at bounding box center [970, 294] width 112 height 10
click at [937, 391] on link "JOO" at bounding box center [973, 390] width 134 height 15
click at [836, 385] on div "Title 62 / 128 Joo/Ropo: Palauta sopimuksen tagit /ext/contracts-rajapinnasta D…" at bounding box center [462, 404] width 858 height 742
type textarea "x"
drag, startPoint x: 64, startPoint y: 55, endPoint x: 48, endPoint y: 54, distance: 16.4
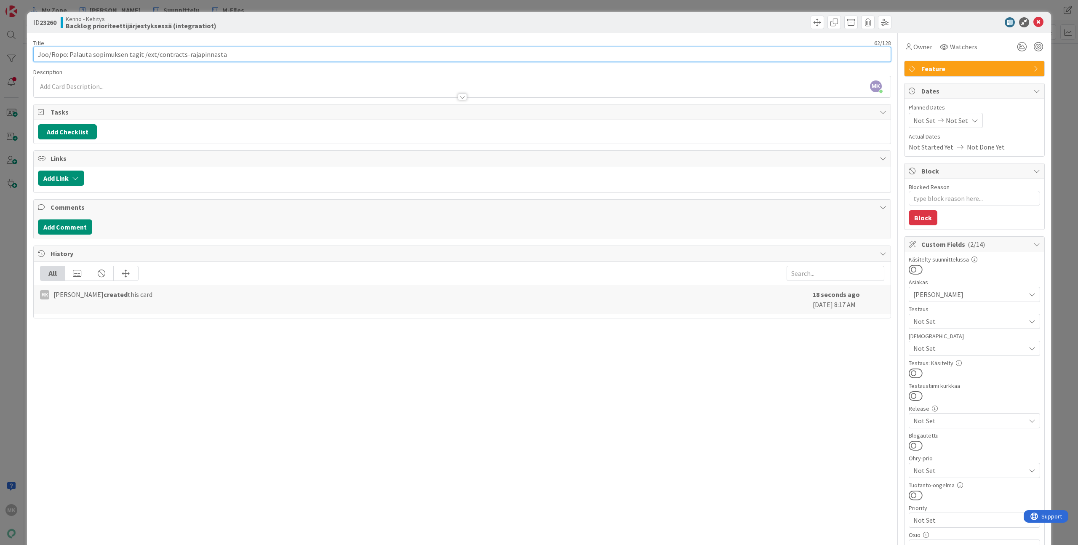
click at [48, 54] on input "Joo/Ropo: Palauta sopimuksen tagit /ext/contracts-rajapinnasta" at bounding box center [462, 54] width 858 height 15
type input "Joo: Palauta sopimuksen tagit /ext/contracts-rajapinnasta"
type textarea "x"
type input "Joo: Palauta sopimuksen tagit /ext/contracts-rajapinnasta"
click at [469, 425] on div "Title 57 / 128 Joo: Palauta sopimuksen tagit /ext/contracts-rajapinnasta Descri…" at bounding box center [462, 404] width 858 height 742
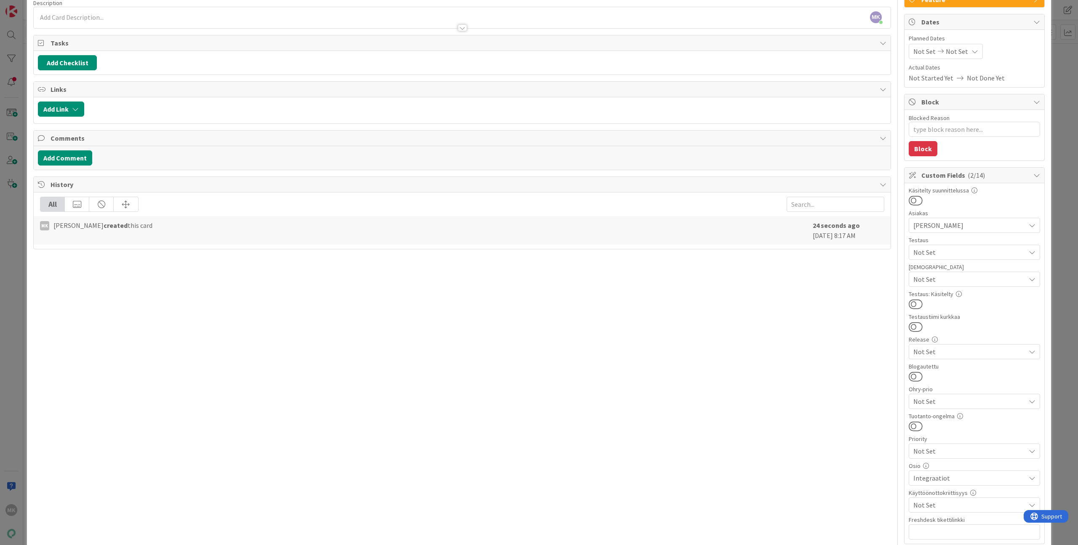
scroll to position [108, 0]
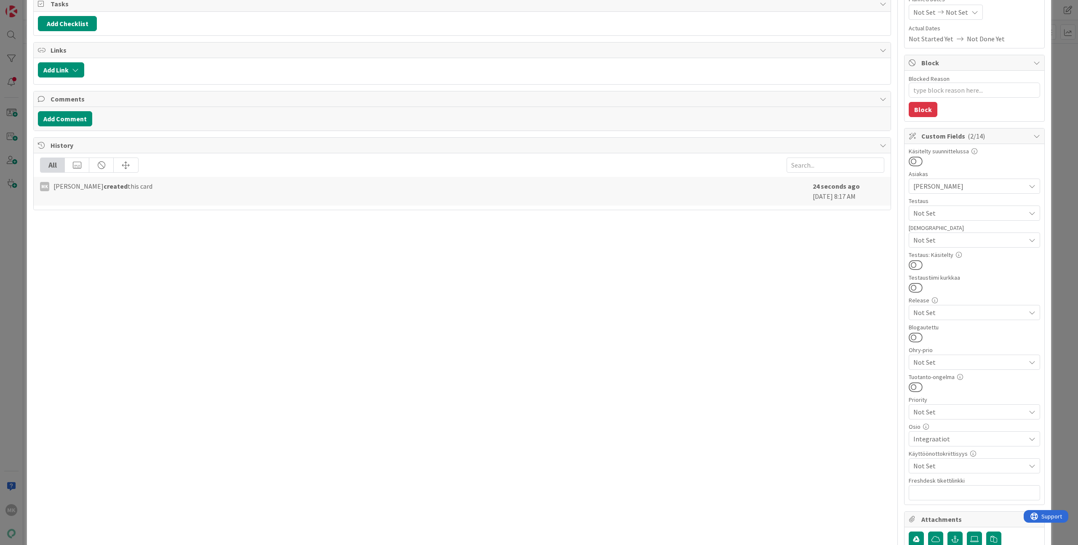
click at [1000, 465] on span "Not Set" at bounding box center [970, 466] width 112 height 10
click at [927, 366] on span "Joo Group" at bounding box center [936, 370] width 30 height 13
click at [809, 384] on div "Title 57 / 128 Joo: Palauta sopimuksen tagit /ext/contracts-rajapinnasta Descri…" at bounding box center [462, 296] width 858 height 742
type textarea "x"
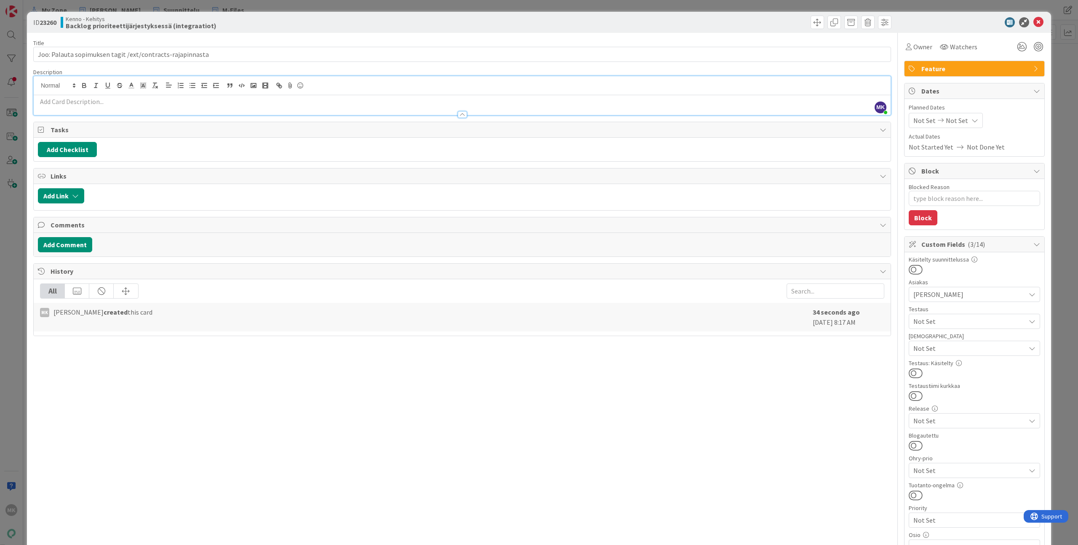
click at [185, 85] on div "MK Marko Kankaanniemi joined 8 m ago" at bounding box center [462, 95] width 857 height 39
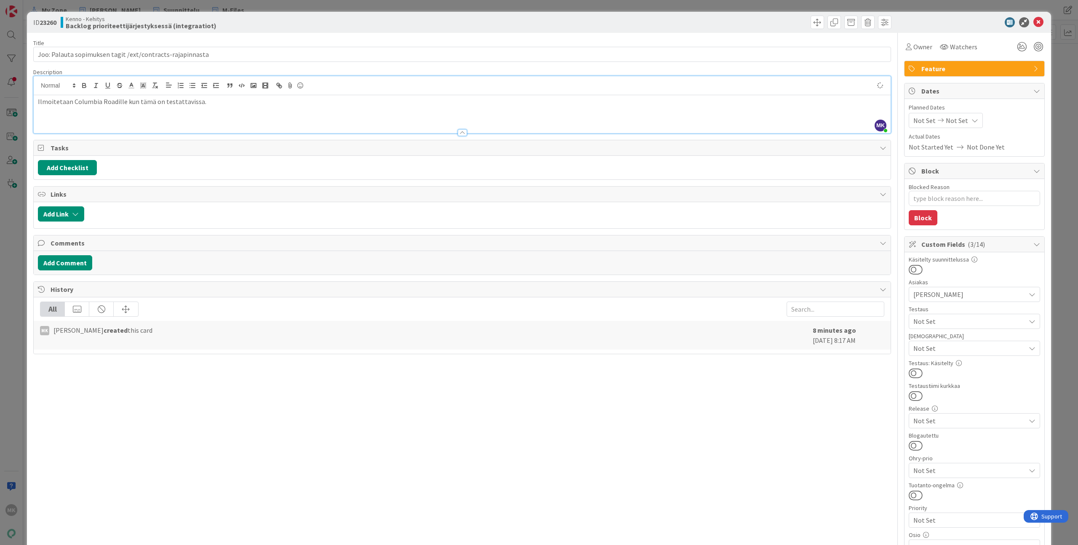
click at [226, 42] on div "Title 57 / 128" at bounding box center [462, 43] width 858 height 8
click at [227, 6] on div "ID 23260 Kenno - Kehitys Backlog prioriteettijärjestyksessä (integraatiot) Titl…" at bounding box center [539, 272] width 1078 height 545
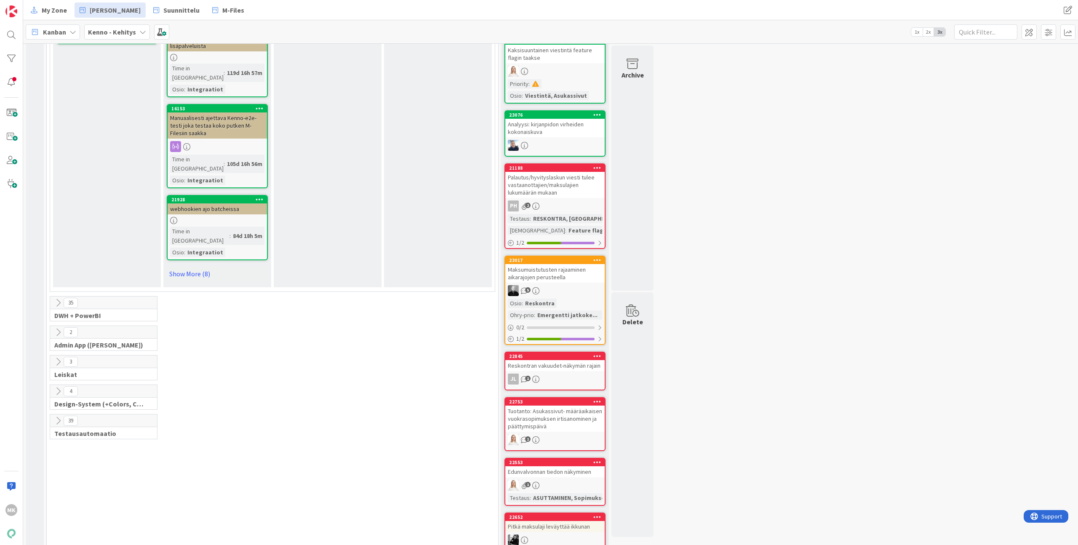
scroll to position [1016, 0]
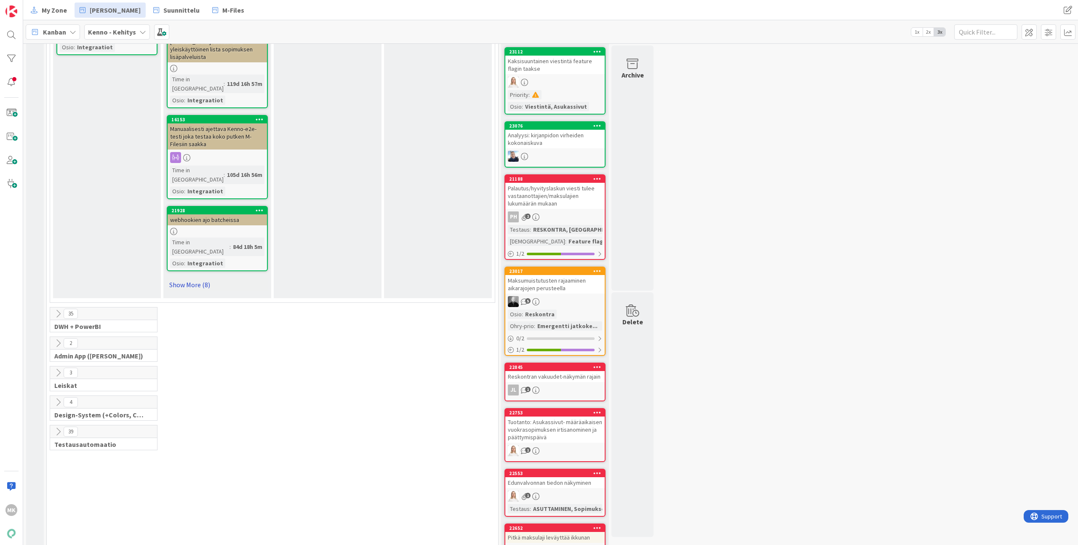
click at [196, 278] on link "Show More (8)" at bounding box center [217, 284] width 101 height 13
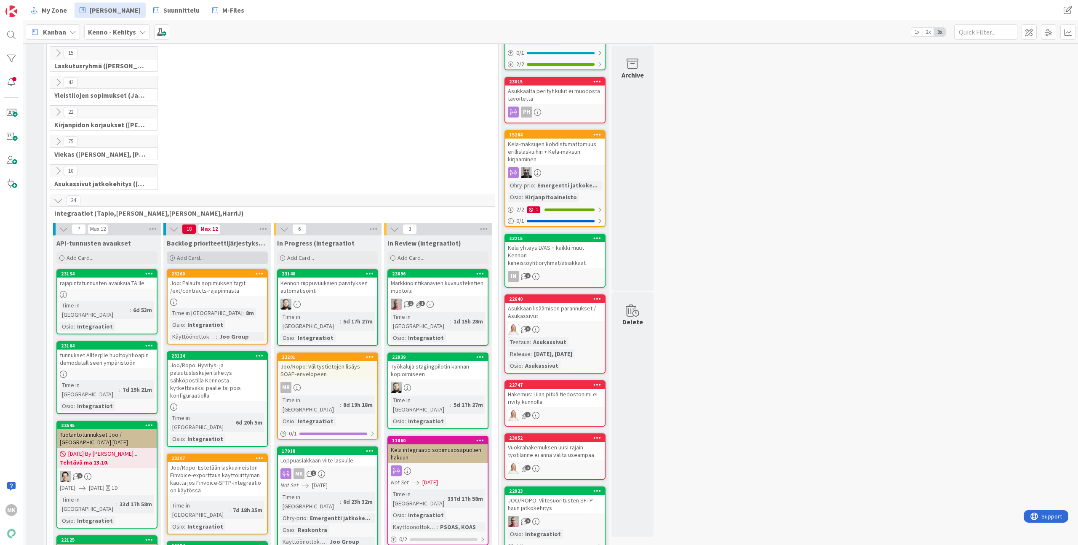
scroll to position [174, 0]
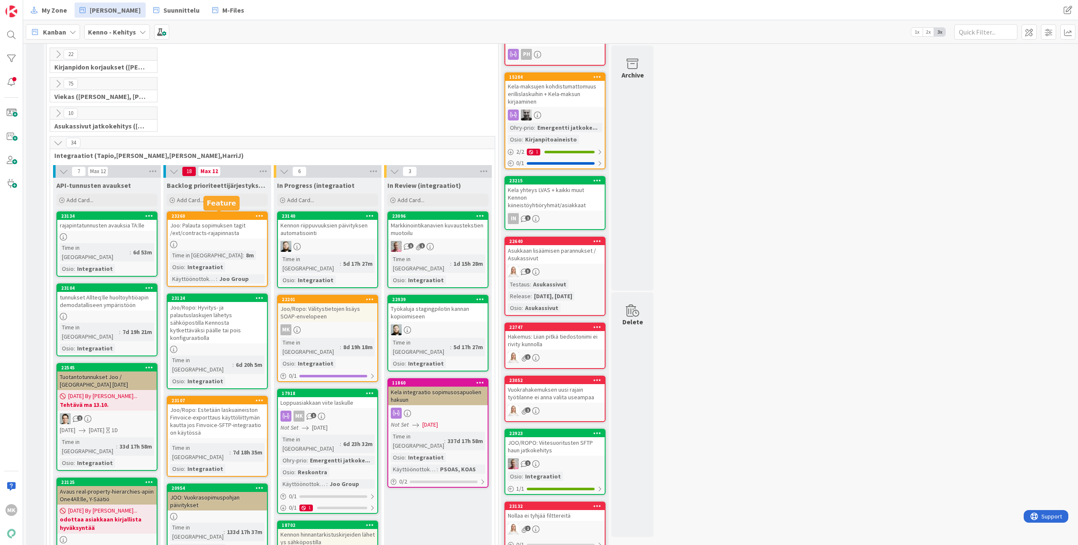
click at [221, 221] on div "Joo: Palauta sopimuksen tagit /ext/contracts-rajapinnasta" at bounding box center [217, 229] width 99 height 19
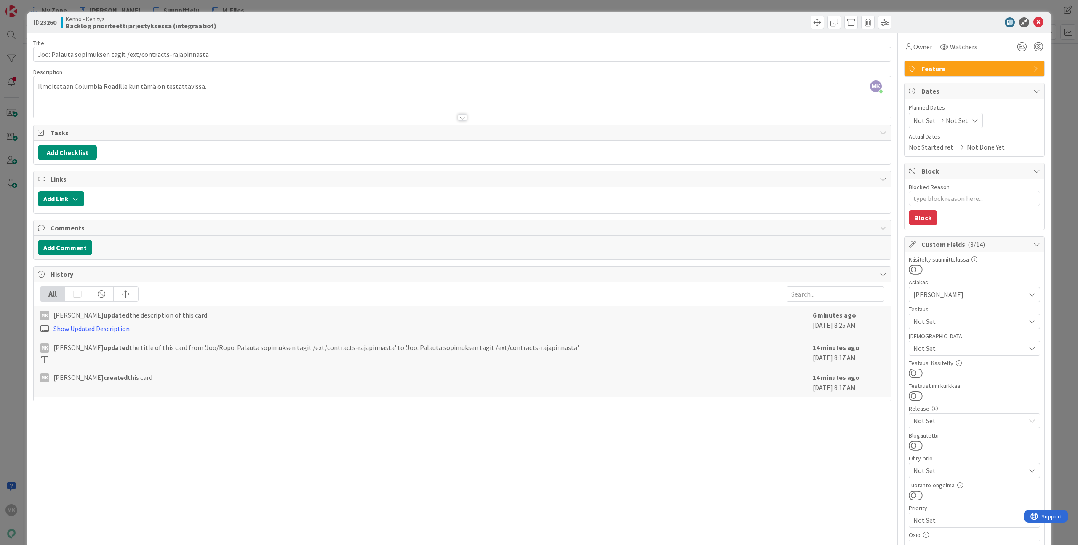
click at [304, 31] on div "ID 23260 Kenno - Kehitys Backlog prioriteettijärjestyksessä (integraatiot)" at bounding box center [539, 22] width 1025 height 21
click at [293, 10] on div "ID 23260 Kenno - Kehitys Backlog prioriteettijärjestyksessä (integraatiot) Titl…" at bounding box center [539, 272] width 1078 height 545
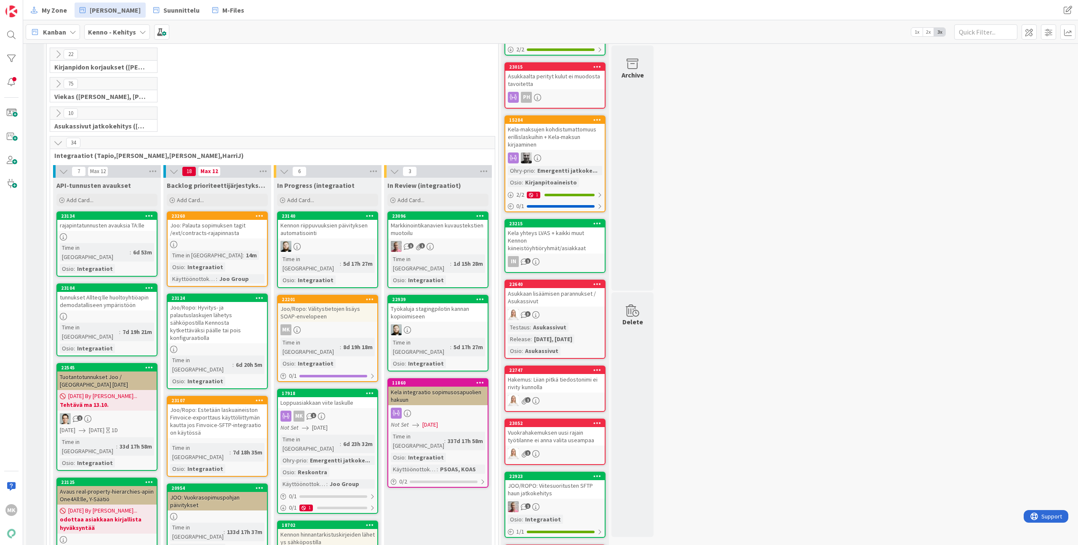
click at [238, 230] on div "Joo: Palauta sopimuksen tagit /ext/contracts-rajapinnasta" at bounding box center [217, 229] width 99 height 19
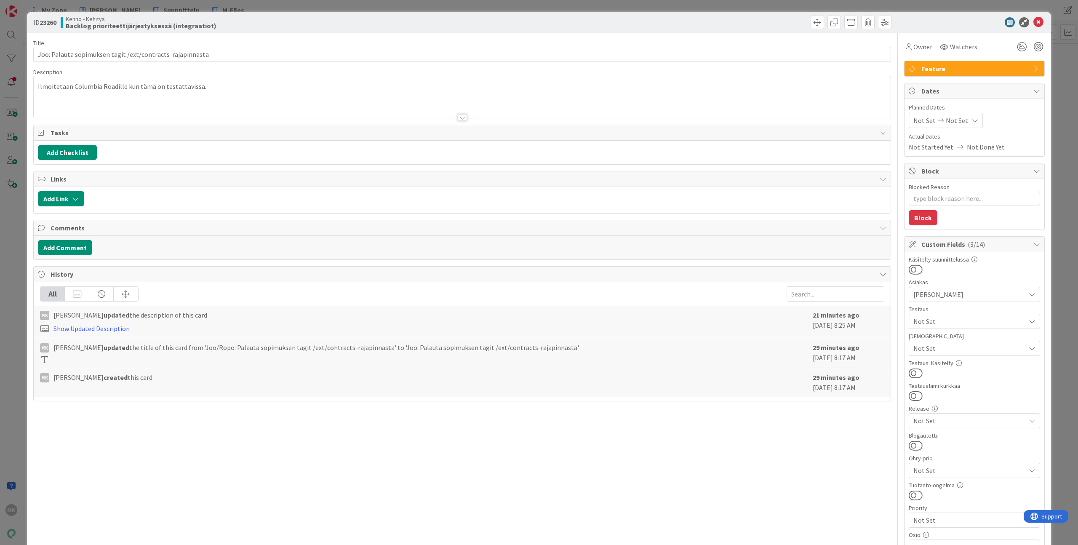
click at [251, 108] on div at bounding box center [462, 106] width 857 height 21
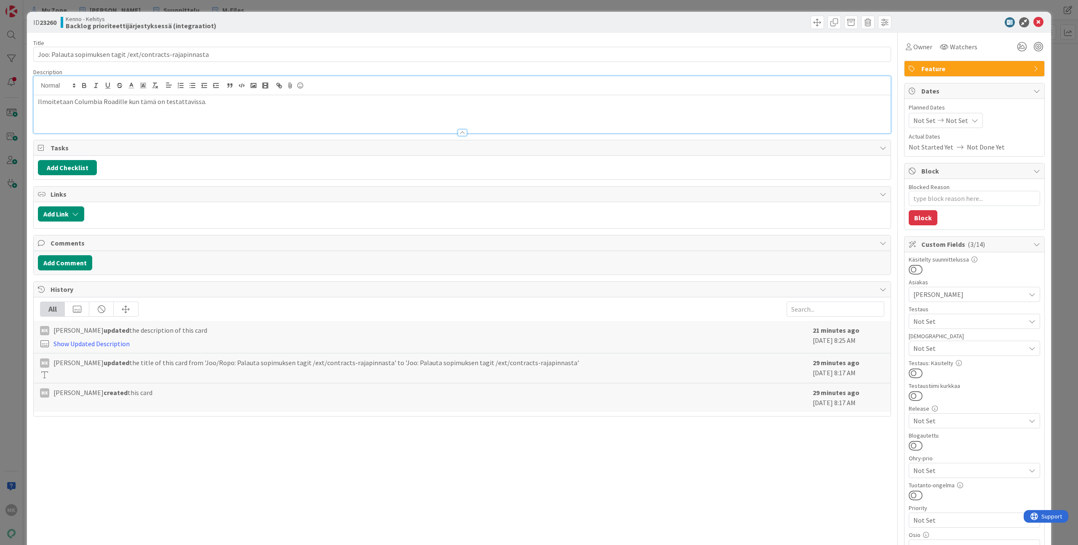
click at [245, 112] on div "Ilmoitetaan Columbia Roadille kun tämä on testattavissa." at bounding box center [462, 114] width 857 height 38
click at [241, 118] on div "Ilmoitetaan Columbia Roadille kun tämä on testattavissa." at bounding box center [462, 114] width 857 height 38
click at [229, 84] on rect "button" at bounding box center [228, 84] width 1 height 1
click at [241, 86] on line "button" at bounding box center [241, 85] width 1 height 3
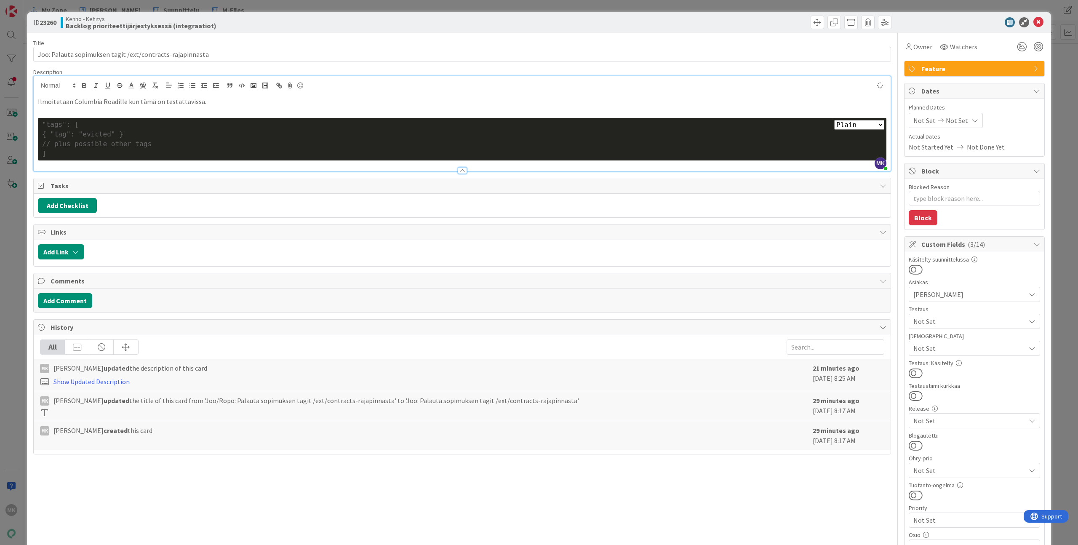
click at [167, 144] on div "// plus possible other tags" at bounding box center [462, 144] width 840 height 10
type textarea "x"
copy div "{ "tag": "evicted" }"
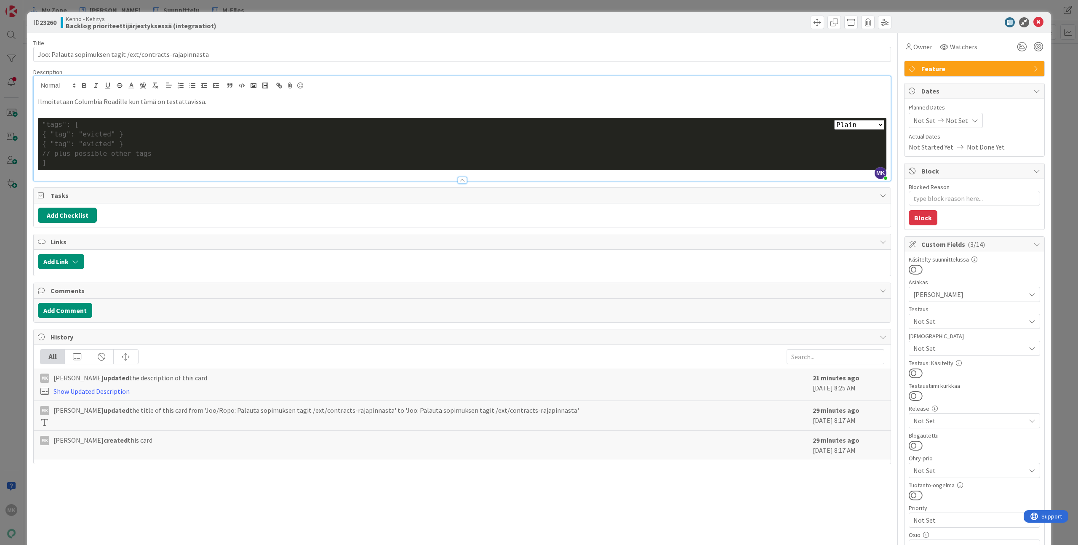
paste div
click at [273, 38] on div "Title 57 / 128 Joo: Palauta sopimuksen tagit /ext/contracts-rajapinnasta Descri…" at bounding box center [462, 404] width 858 height 742
click at [203, 112] on p at bounding box center [462, 112] width 849 height 10
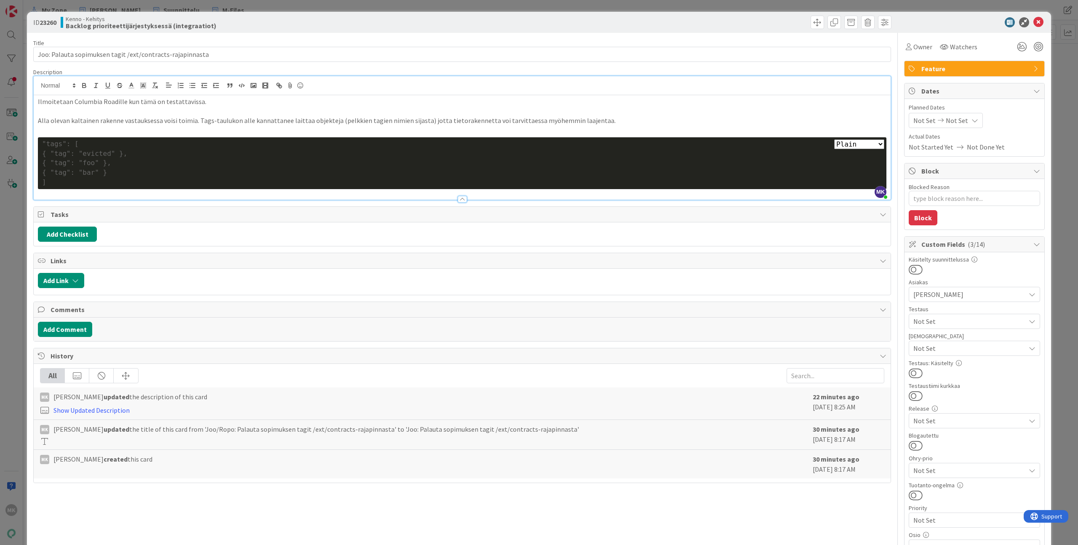
click at [362, 31] on div "ID 23260 Kenno - Kehitys Backlog prioriteettijärjestyksessä (integraatiot)" at bounding box center [539, 22] width 1025 height 21
click at [375, 121] on p "Alla olevan kaltainen rakenne vastauksessa voisi toimia. Tags-taulukon alle kan…" at bounding box center [462, 121] width 849 height 10
click at [481, 29] on div "ID 23260 Kenno - Kehitys Backlog prioriteettijärjestyksessä (integraatiot)" at bounding box center [539, 22] width 1025 height 21
click at [435, 6] on div "ID 23260 Kenno - Kehitys Backlog prioriteettijärjestyksessä (integraatiot) Titl…" at bounding box center [539, 272] width 1078 height 545
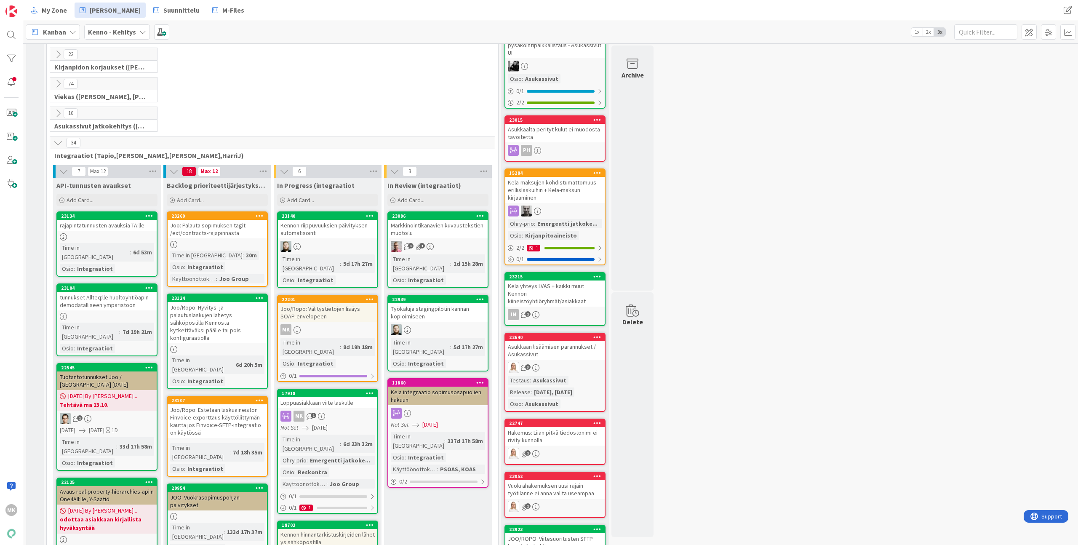
click at [217, 233] on div "Joo: Palauta sopimuksen tagit /ext/contracts-rajapinnasta" at bounding box center [217, 229] width 99 height 19
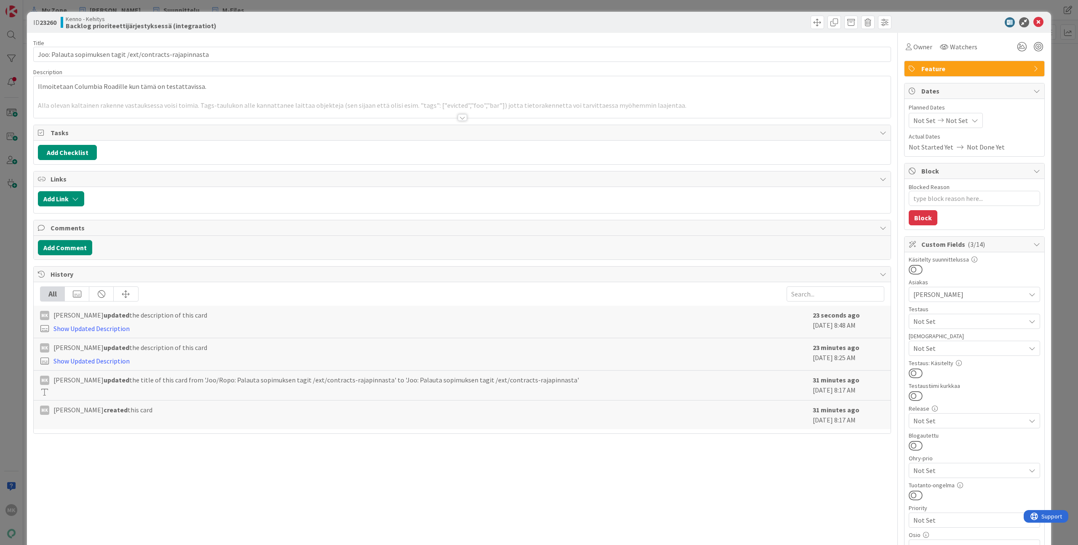
type textarea "x"
click at [300, 109] on div at bounding box center [462, 106] width 857 height 21
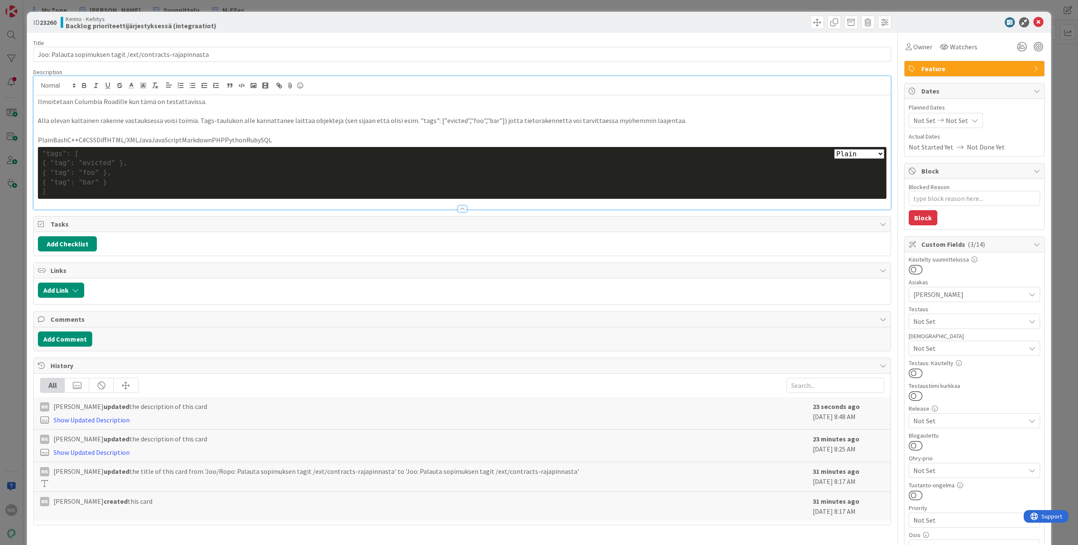
click at [315, 206] on div at bounding box center [462, 205] width 857 height 9
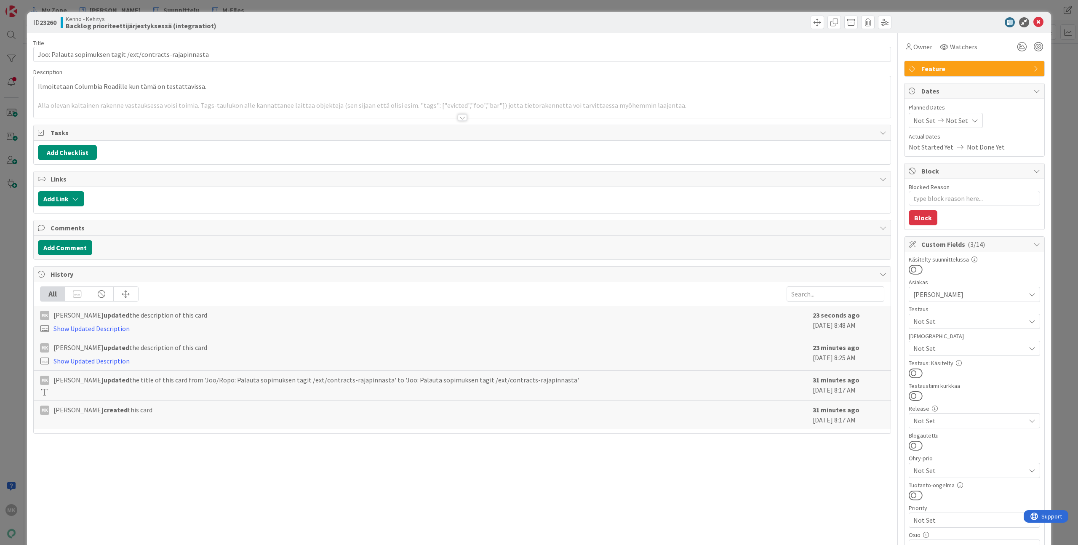
click at [315, 203] on div at bounding box center [487, 198] width 798 height 15
click at [312, 112] on div at bounding box center [462, 106] width 857 height 21
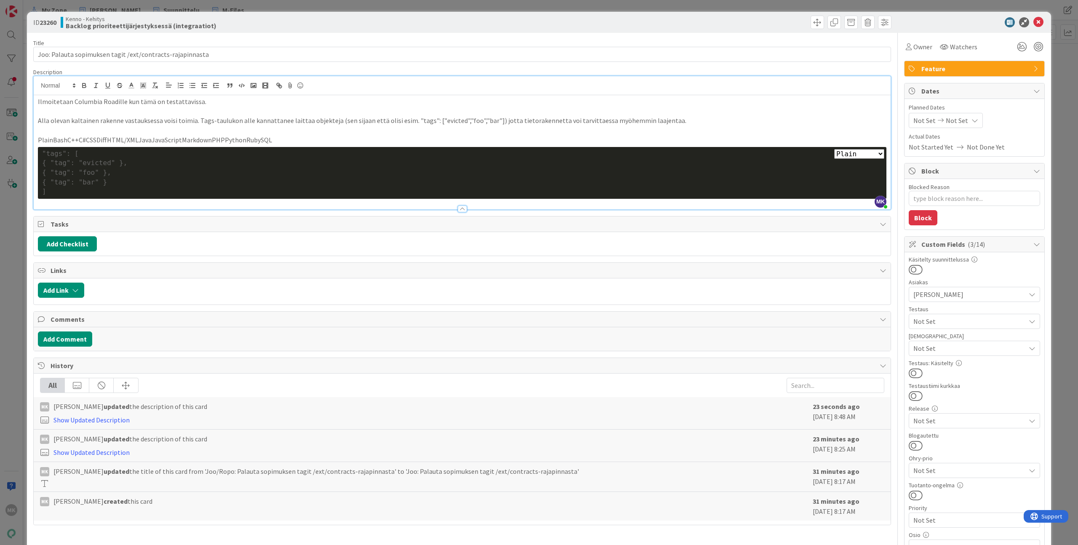
click at [289, 98] on p "Ilmoitetaan Columbia Roadille kun tämä on testattavissa." at bounding box center [462, 102] width 849 height 10
click at [342, 53] on input "Joo: Palauta sopimuksen tagit /ext/contracts-rajapinnasta" at bounding box center [462, 54] width 858 height 15
click at [167, 27] on b "Backlog prioriteettijärjestyksessä (integraatiot)" at bounding box center [141, 25] width 151 height 7
copy b
click at [201, 22] on b "Backlog prioriteettijärjestyksessä (integraatiot)" at bounding box center [141, 25] width 151 height 7
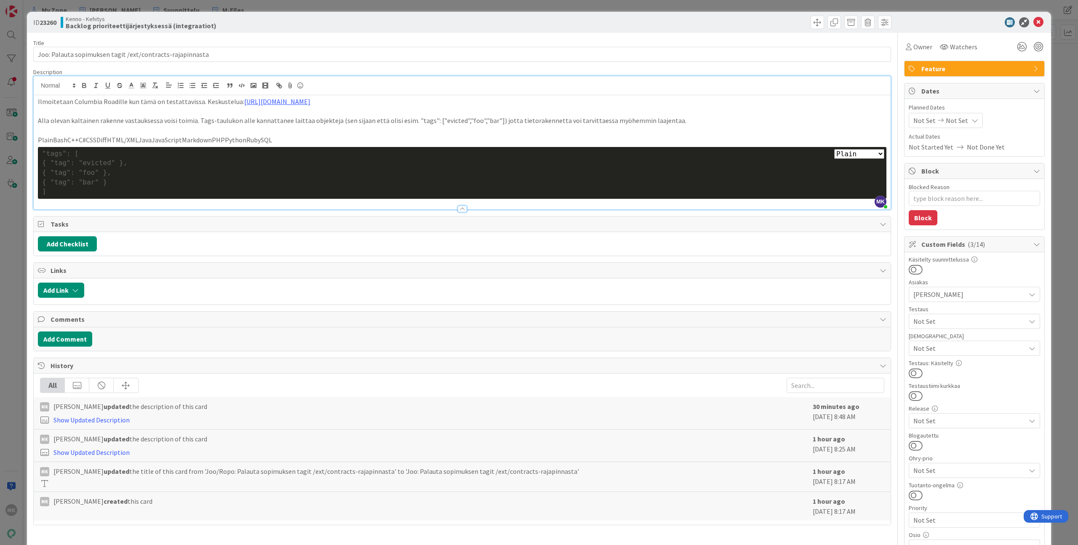
type textarea "x"
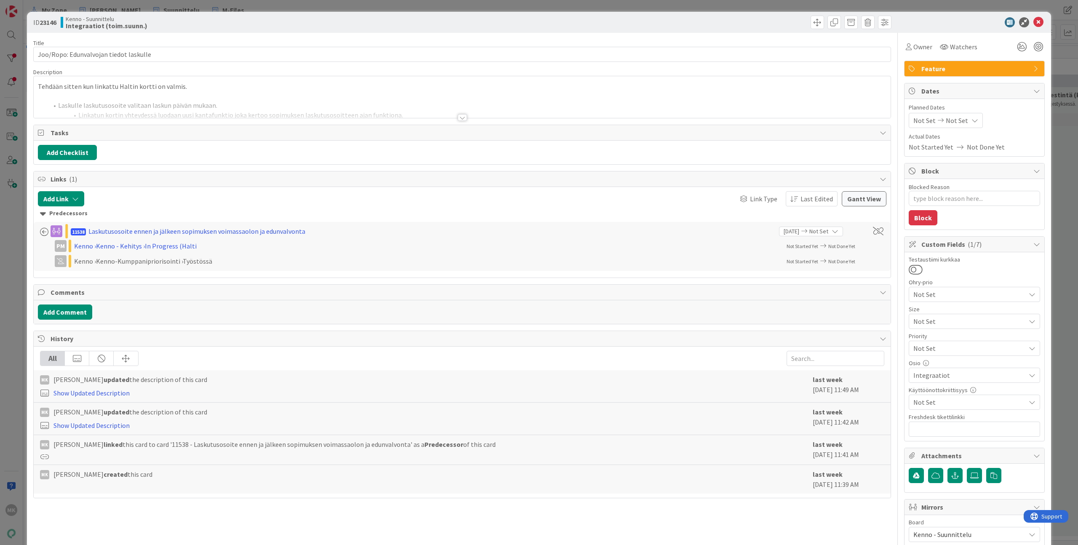
type textarea "x"
click at [233, 5] on div "ID 23146 Kenno - Suunnittelu Integraatiot (toim.suunn.) Title 38 / 128 Joo/Ropo…" at bounding box center [539, 272] width 1078 height 545
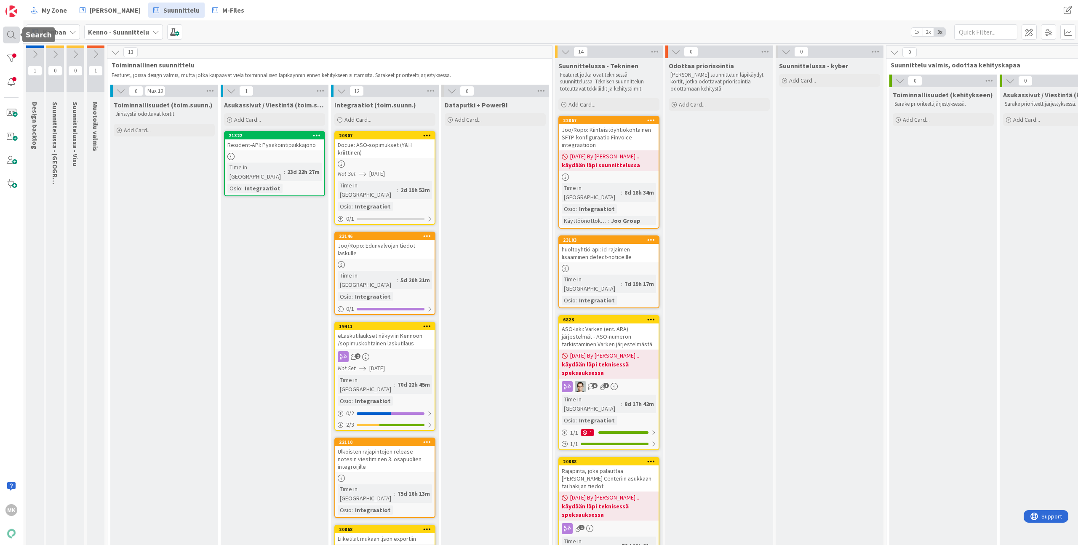
click at [16, 39] on div at bounding box center [11, 35] width 17 height 17
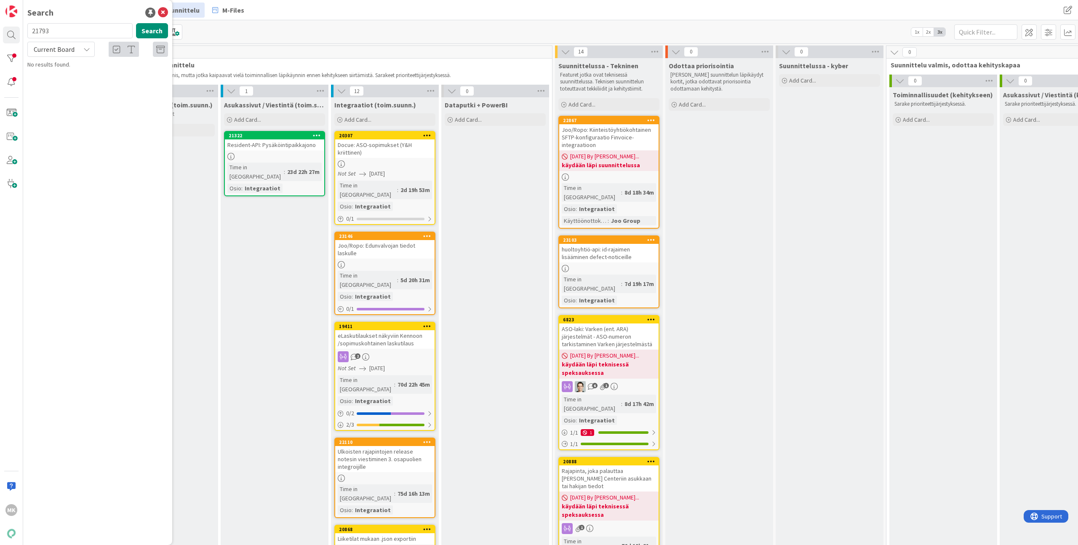
type input "21793"
click at [86, 51] on icon at bounding box center [86, 49] width 7 height 7
click at [71, 86] on span "All Boards" at bounding box center [76, 84] width 88 height 13
click at [152, 31] on button "Search" at bounding box center [152, 30] width 32 height 15
click at [113, 73] on span "Lisäyksiä reskiksen sopimuksen statuksiin" at bounding box center [112, 74] width 107 height 8
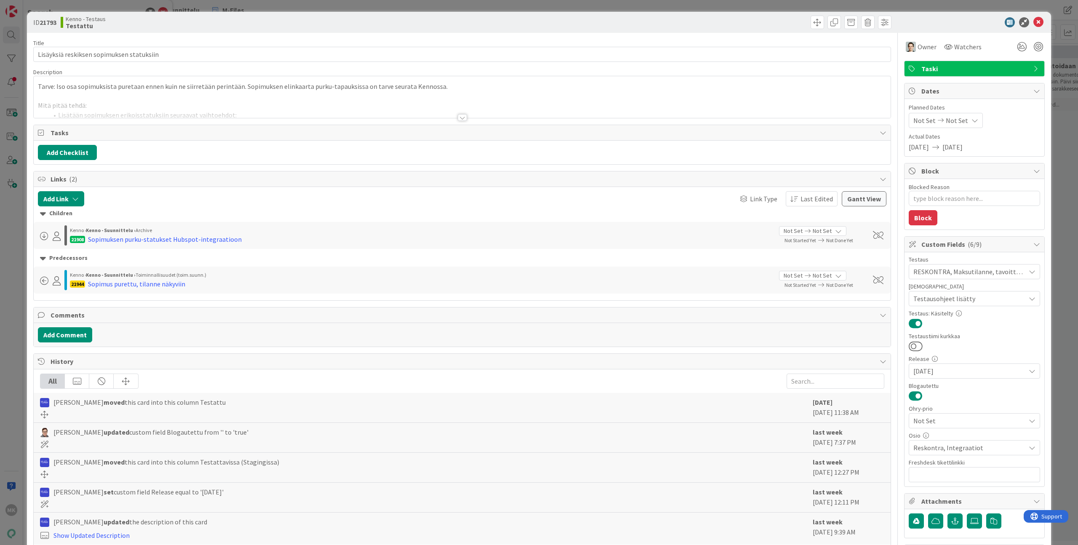
click at [139, 115] on div at bounding box center [462, 106] width 857 height 21
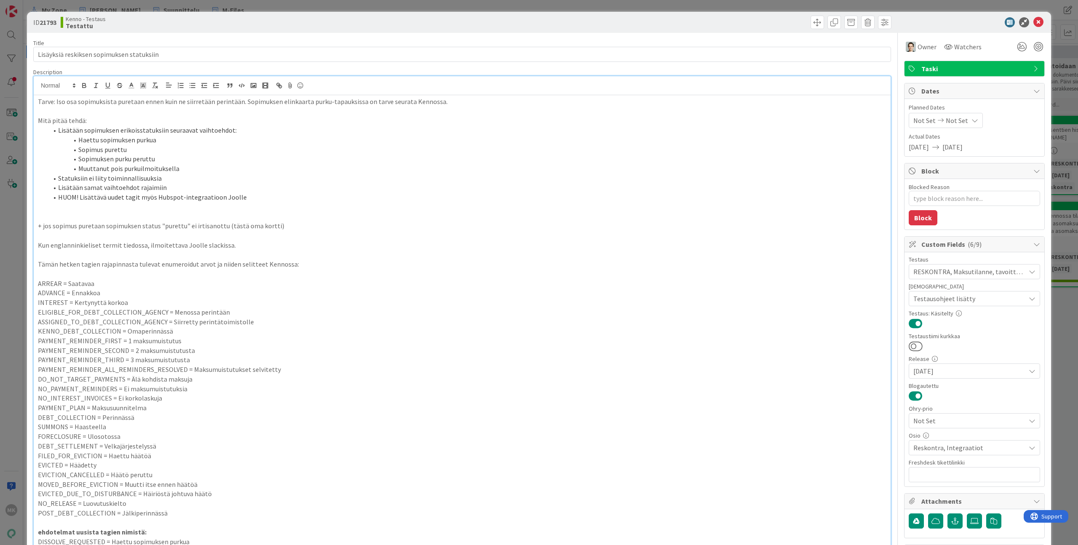
scroll to position [236, 0]
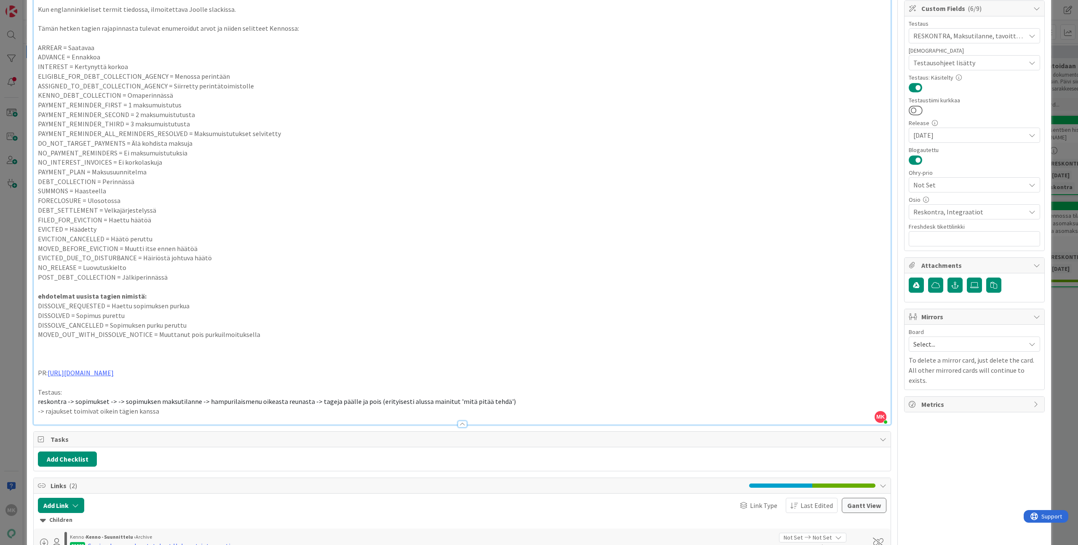
click at [130, 364] on p at bounding box center [462, 363] width 849 height 10
click at [114, 370] on link "[URL][DOMAIN_NAME]" at bounding box center [81, 373] width 66 height 8
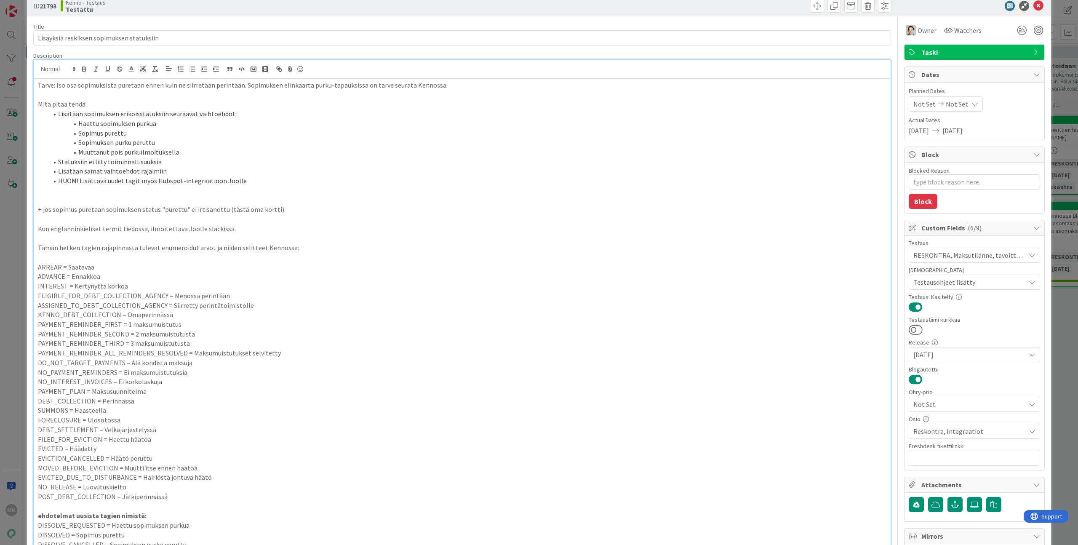
scroll to position [11, 0]
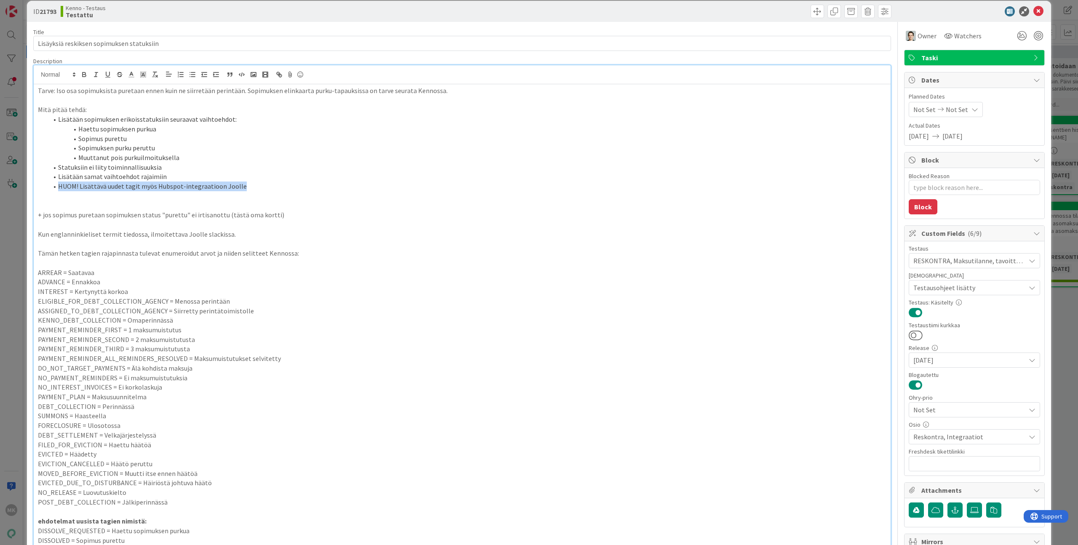
drag, startPoint x: 238, startPoint y: 184, endPoint x: 60, endPoint y: 185, distance: 178.6
click at [60, 185] on li "HUOM! Lisättävä uudet tagit myös Hubspot-integraatioon Joolle" at bounding box center [467, 187] width 839 height 10
copy li "HUOM! Lisättävä uudet tagit myös Hubspot-integraatioon Joolle"
click at [253, 21] on div "ID 21793 Kenno - Testaus Testattu" at bounding box center [539, 11] width 1025 height 21
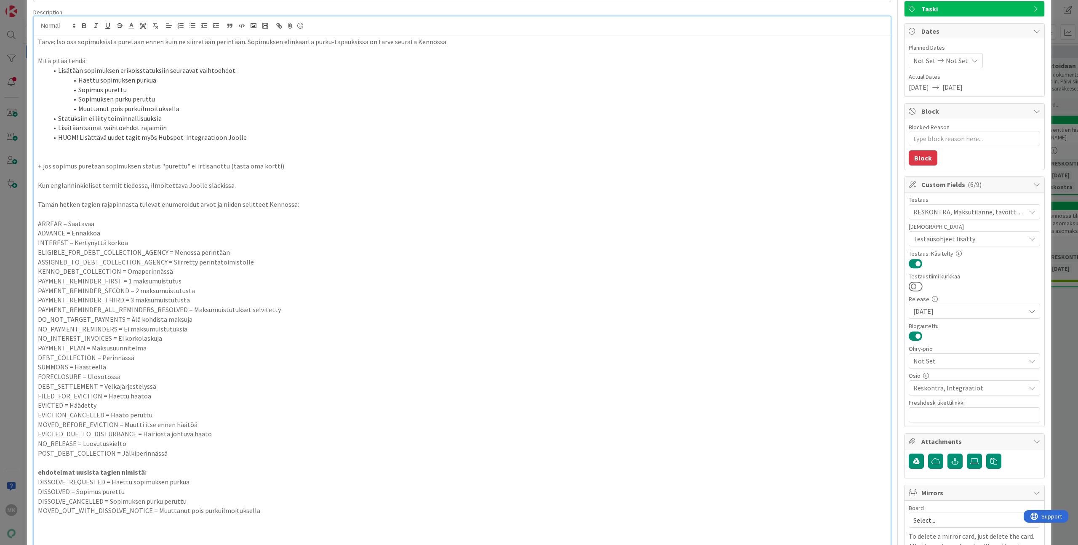
scroll to position [20, 0]
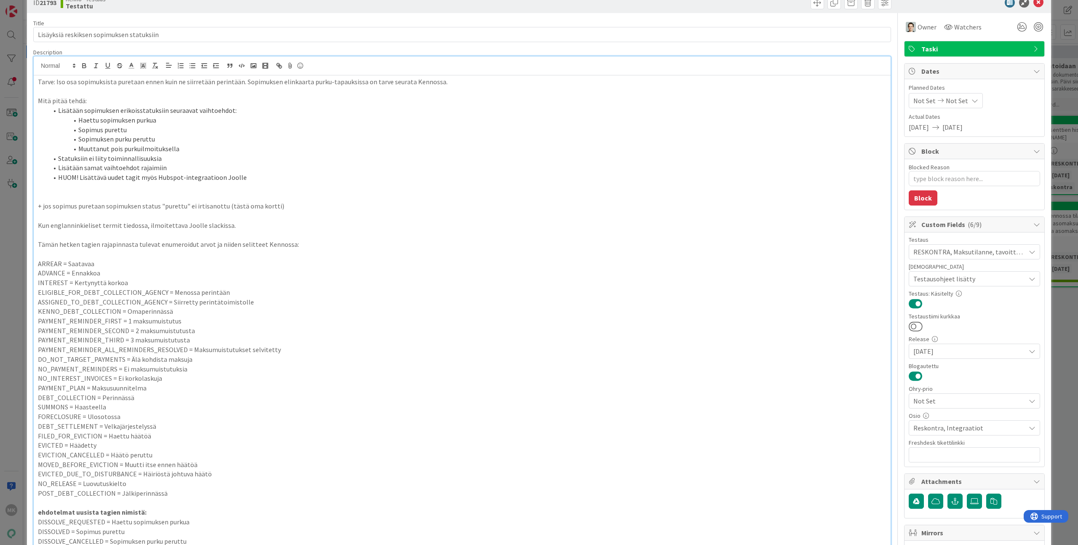
type textarea "x"
